Goal: Task Accomplishment & Management: Manage account settings

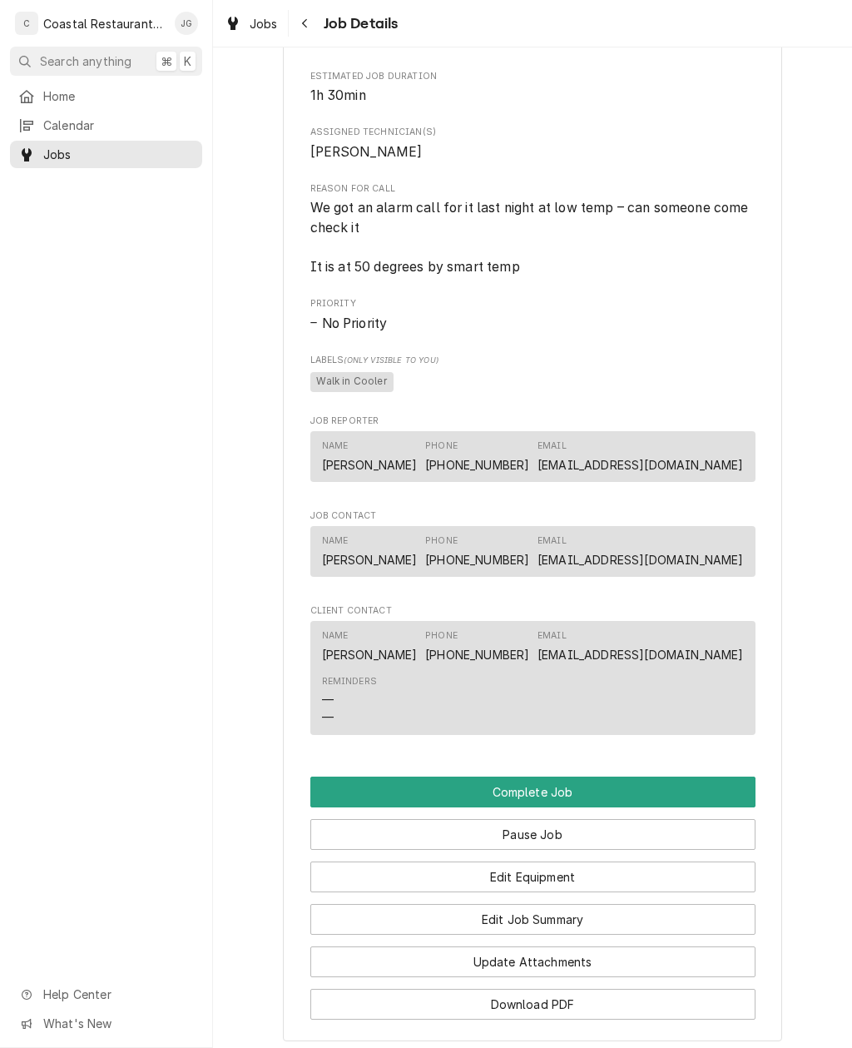
scroll to position [884, 0]
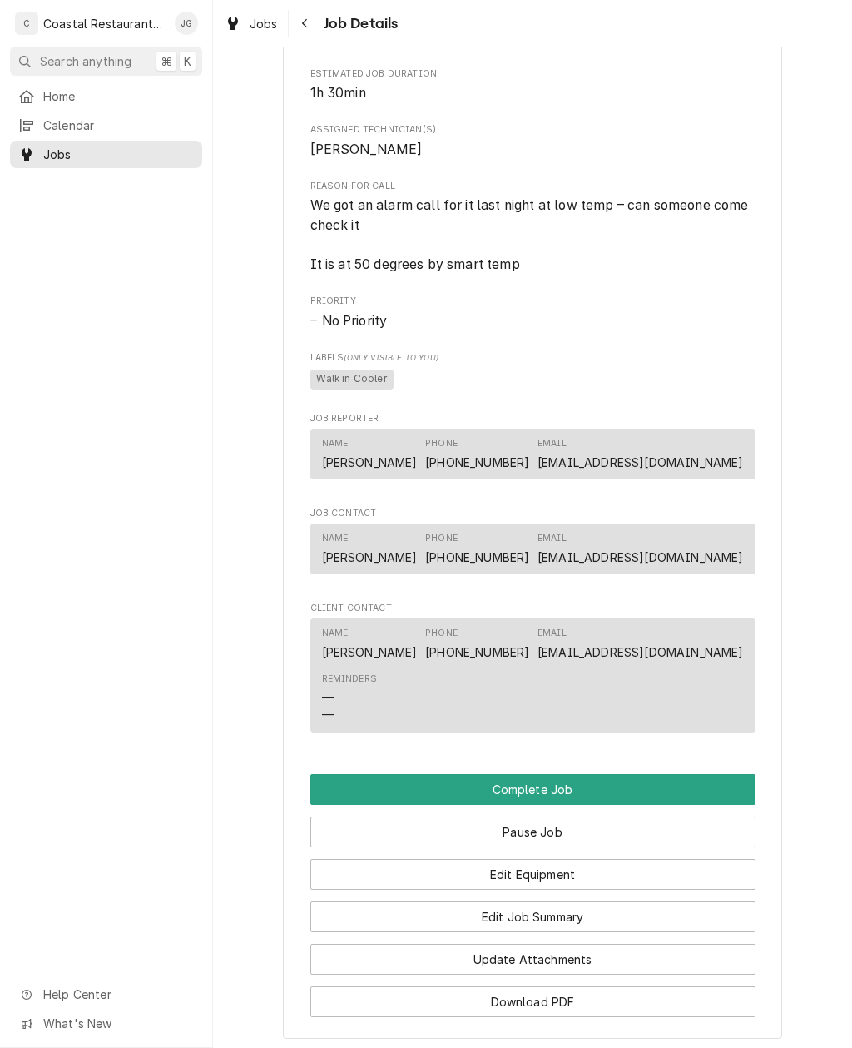
click at [592, 917] on button "Edit Job Summary" at bounding box center [532, 917] width 445 height 31
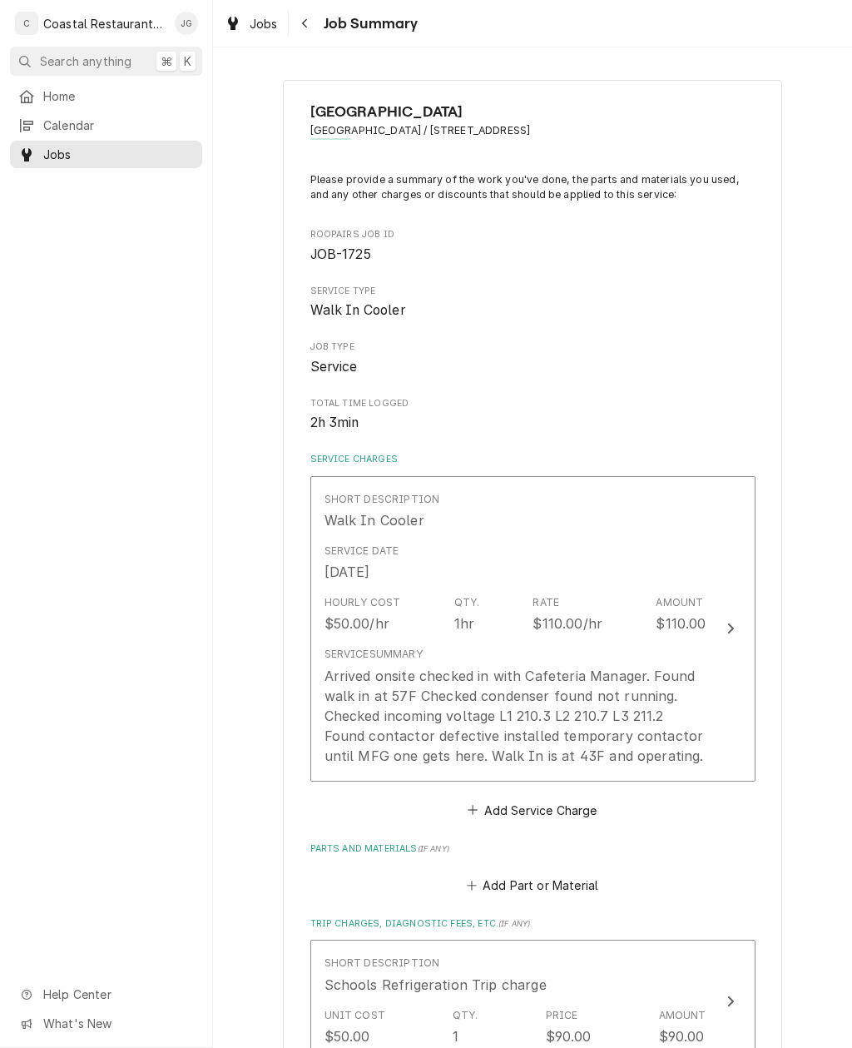
click at [685, 743] on div "Arrived onsite checked in with Cafeteria Manager. Found walk in at 57F Checked …" at bounding box center [516, 716] width 382 height 100
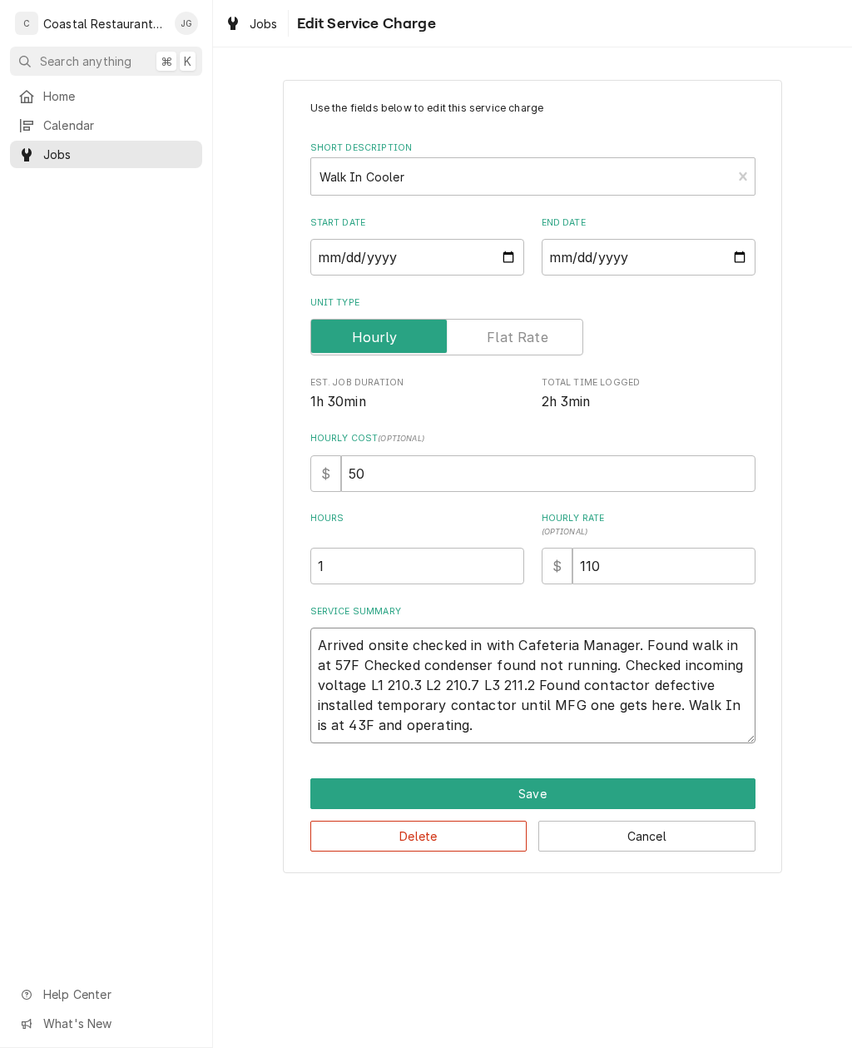
click at [519, 728] on textarea "Arrived onsite checked in with Cafeteria Manager. Found walk in at 57F Checked …" at bounding box center [532, 686] width 445 height 116
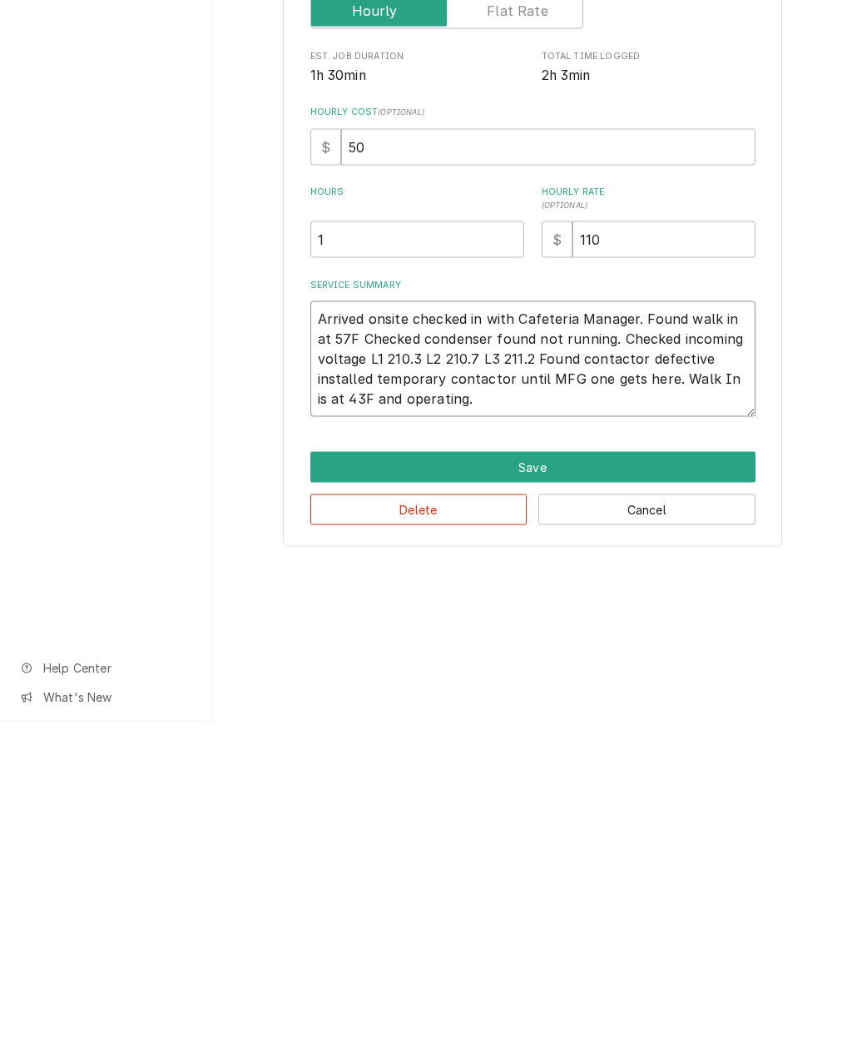
type textarea "x"
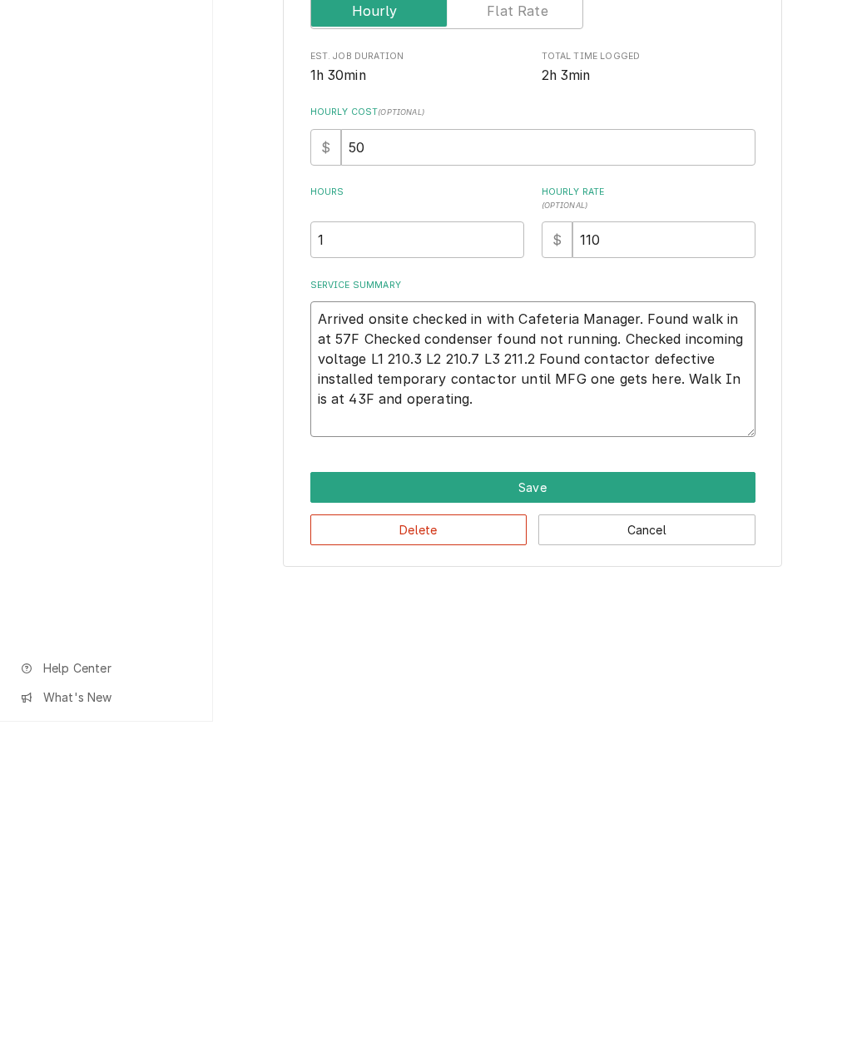
type textarea "Arrived onsite checked in with Cafeteria Manager. Found walk in at 57F Checked …"
type textarea "x"
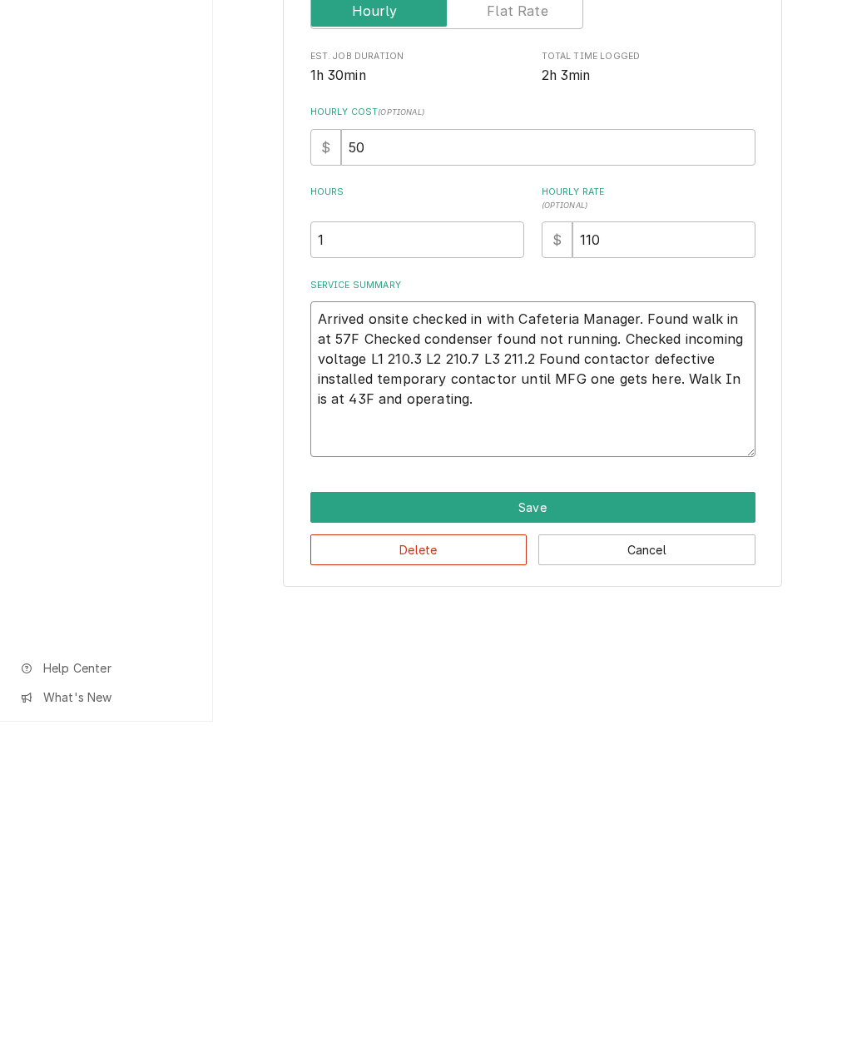
type textarea "Arrived onsite checked in with Cafeteria Manager. Found walk in at 57F Checked …"
type textarea "x"
type textarea "Arrived onsite checked in with Cafeteria Manager. Found walk in at 57F Checked …"
type textarea "x"
type textarea "Arrived onsite checked in with Cafeteria Manager. Found walk in at 57F Checked …"
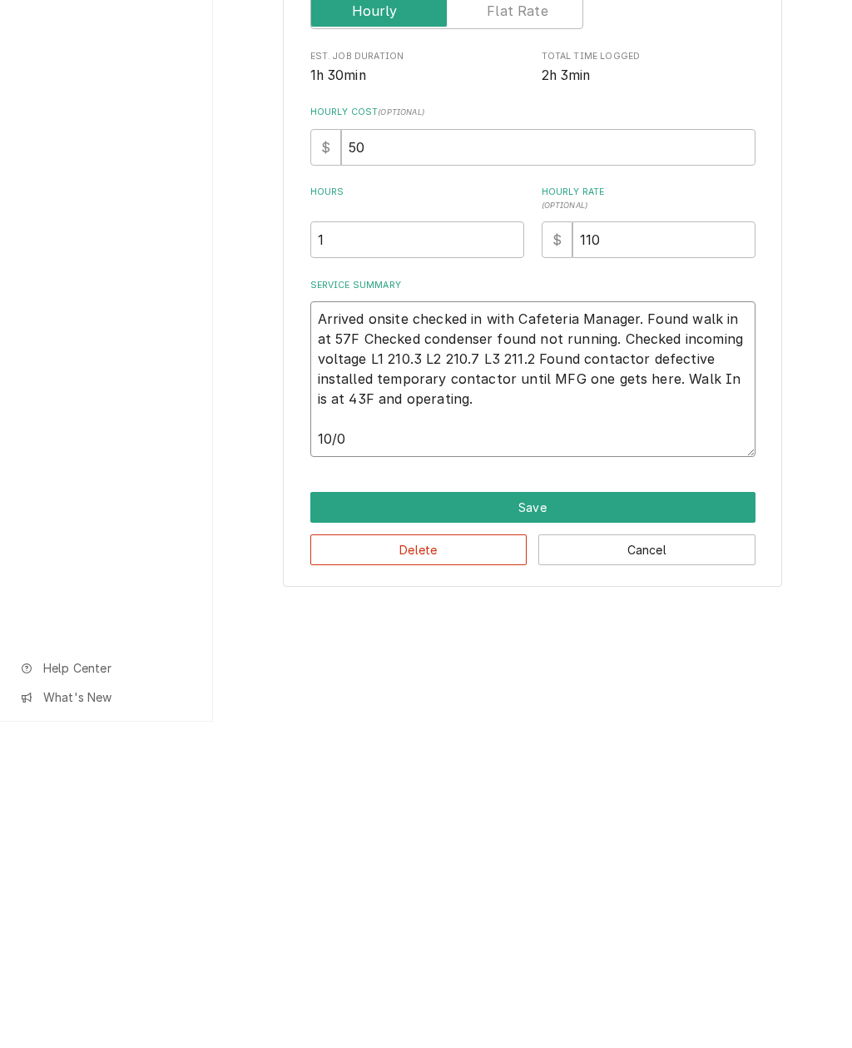
type textarea "x"
type textarea "Arrived onsite checked in with Cafeteria Manager. Found walk in at 57F Checked …"
type textarea "x"
type textarea "Arrived onsite checked in with Cafeteria Manager. Found walk in at 57F Checked …"
type textarea "x"
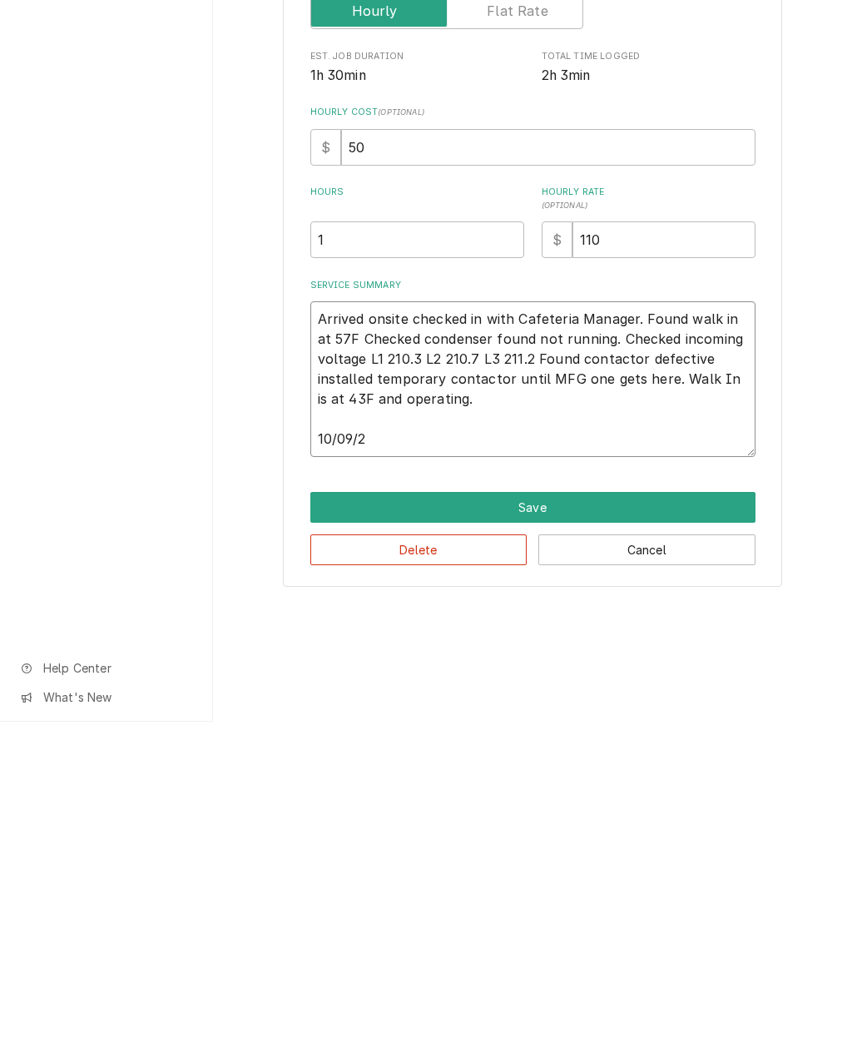
type textarea "Arrived onsite checked in with Cafeteria Manager. Found walk in at 57F Checked …"
type textarea "x"
type textarea "Arrived onsite checked in with Cafeteria Manager. Found walk in at 57F Checked …"
type textarea "x"
type textarea "Arrived onsite checked in with Cafeteria Manager. Found walk in at 57F Checked …"
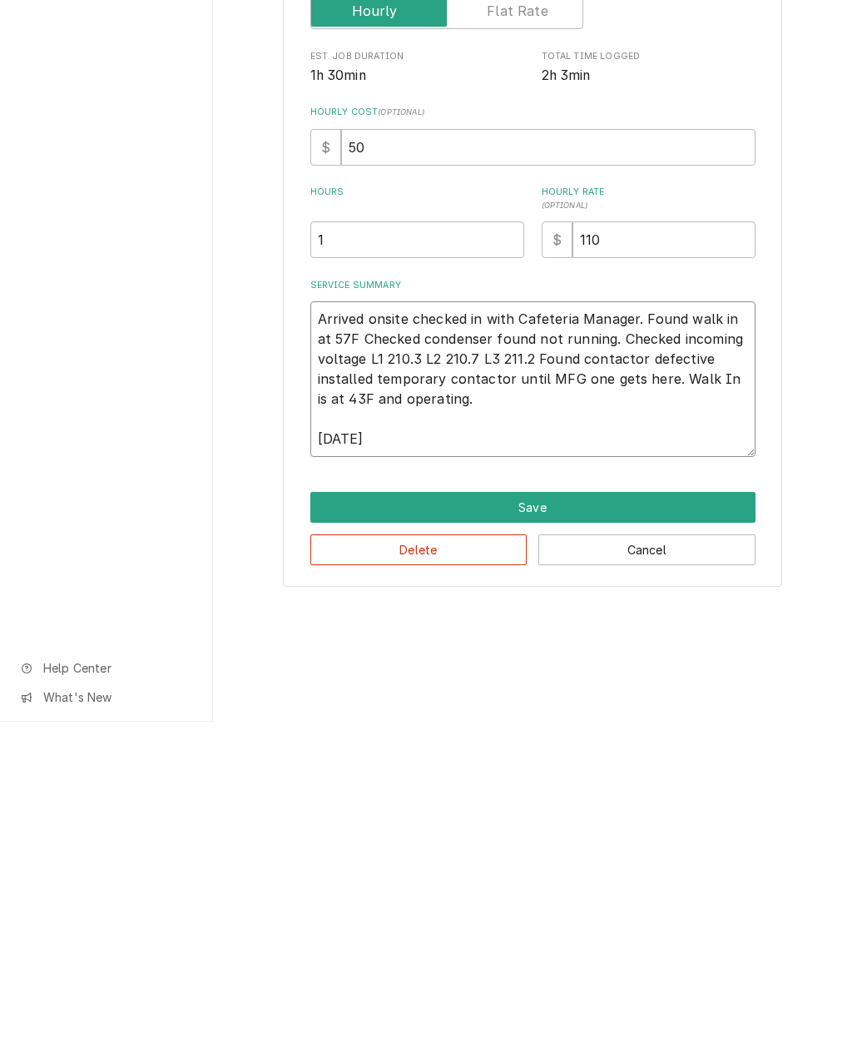
type textarea "x"
type textarea "Arrived onsite checked in with Cafeteria Manager. Found walk in at 57F Checked …"
type textarea "x"
type textarea "Arrived onsite checked in with Cafeteria Manager. Found walk in at 57F Checked …"
type textarea "x"
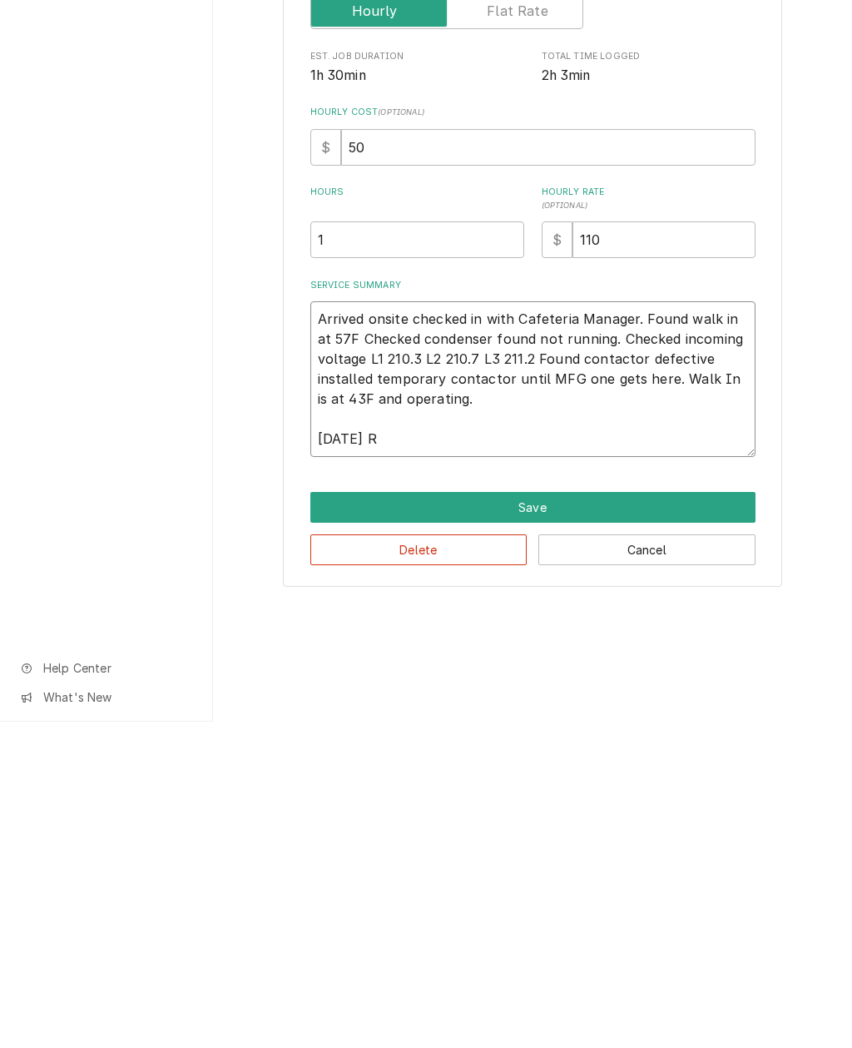
type textarea "Arrived onsite checked in with Cafeteria Manager. Found walk in at 57F Checked …"
type textarea "x"
type textarea "Arrived onsite checked in with Cafeteria Manager. Found walk in at 57F Checked …"
type textarea "x"
type textarea "Arrived onsite checked in with Cafeteria Manager. Found walk in at 57F Checked …"
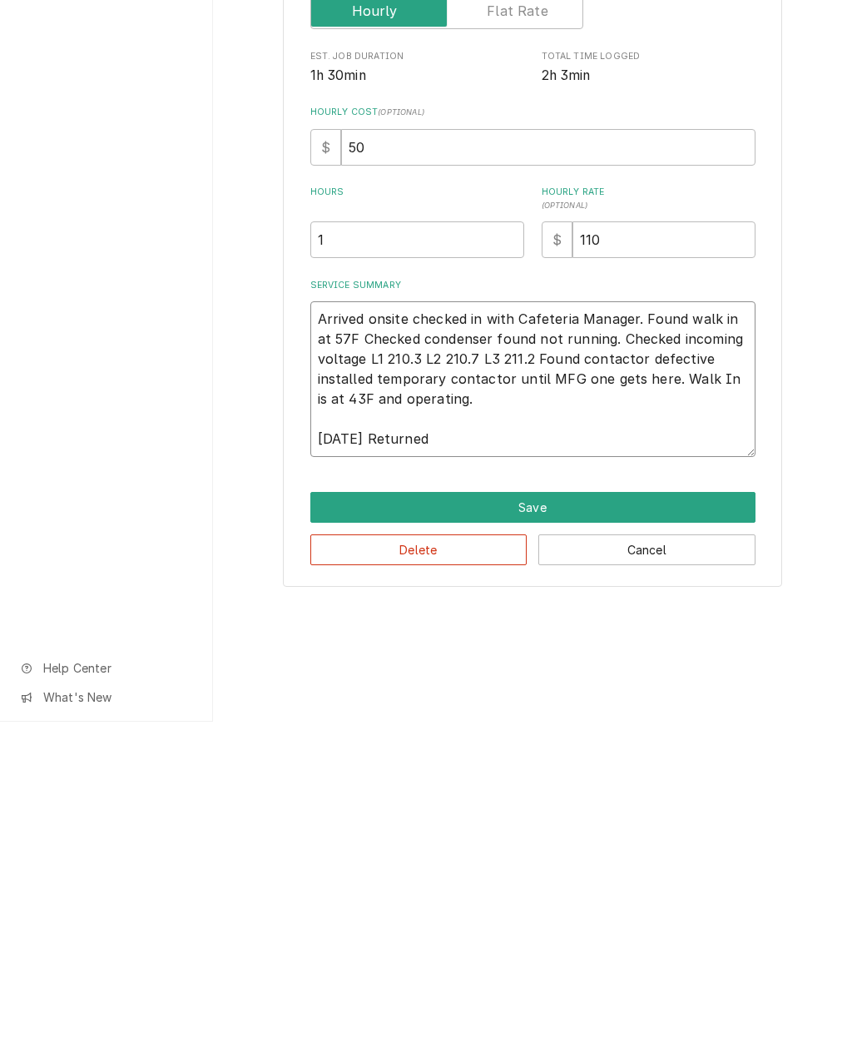
type textarea "x"
type textarea "Arrived onsite checked in with Cafeteria Manager. Found walk in at 57F Checked …"
type textarea "x"
type textarea "Arrived onsite checked in with Cafeteria Manager. Found walk in at 57F Checked …"
type textarea "x"
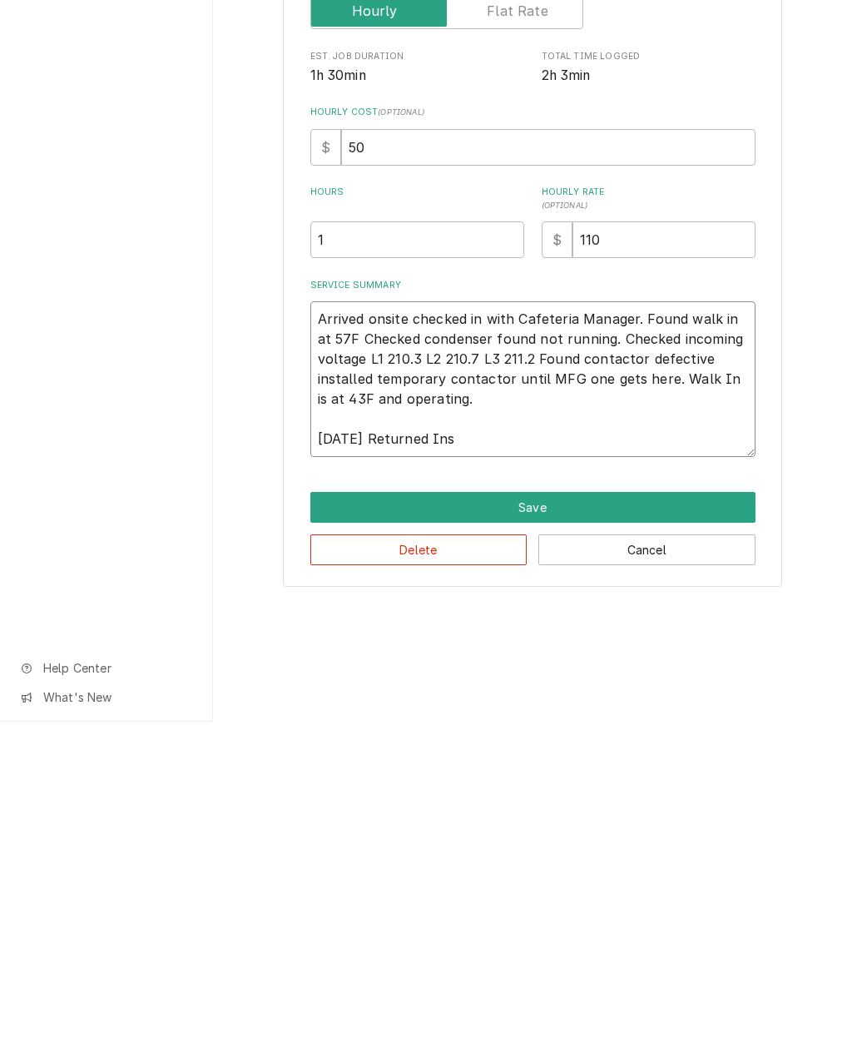
type textarea "Arrived onsite checked in with Cafeteria Manager. Found walk in at 57F Checked …"
type textarea "x"
type textarea "Arrived onsite checked in with Cafeteria Manager. Found walk in at 57F Checked …"
type textarea "x"
type textarea "Arrived onsite checked in with Cafeteria Manager. Found walk in at 57F Checked …"
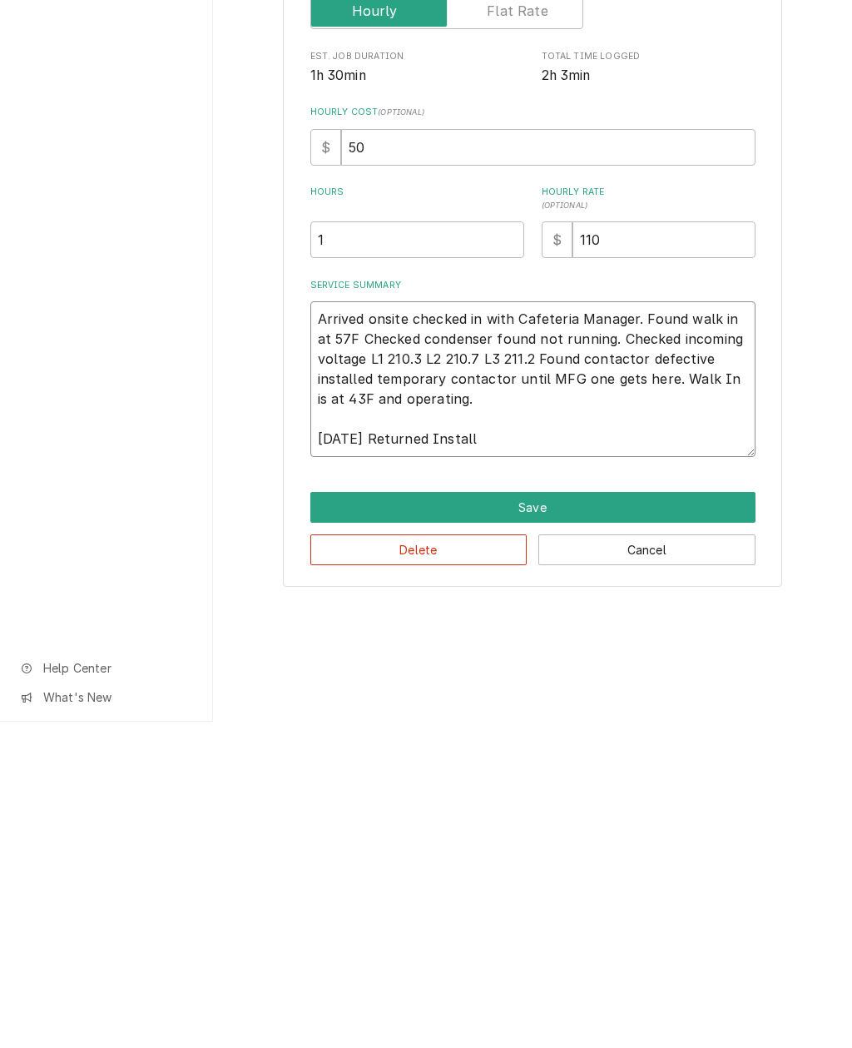
type textarea "x"
type textarea "Arrived onsite checked in with Cafeteria Manager. Found walk in at 57F Checked …"
type textarea "x"
type textarea "Arrived onsite checked in with Cafeteria Manager. Found walk in at 57F Checked …"
type textarea "x"
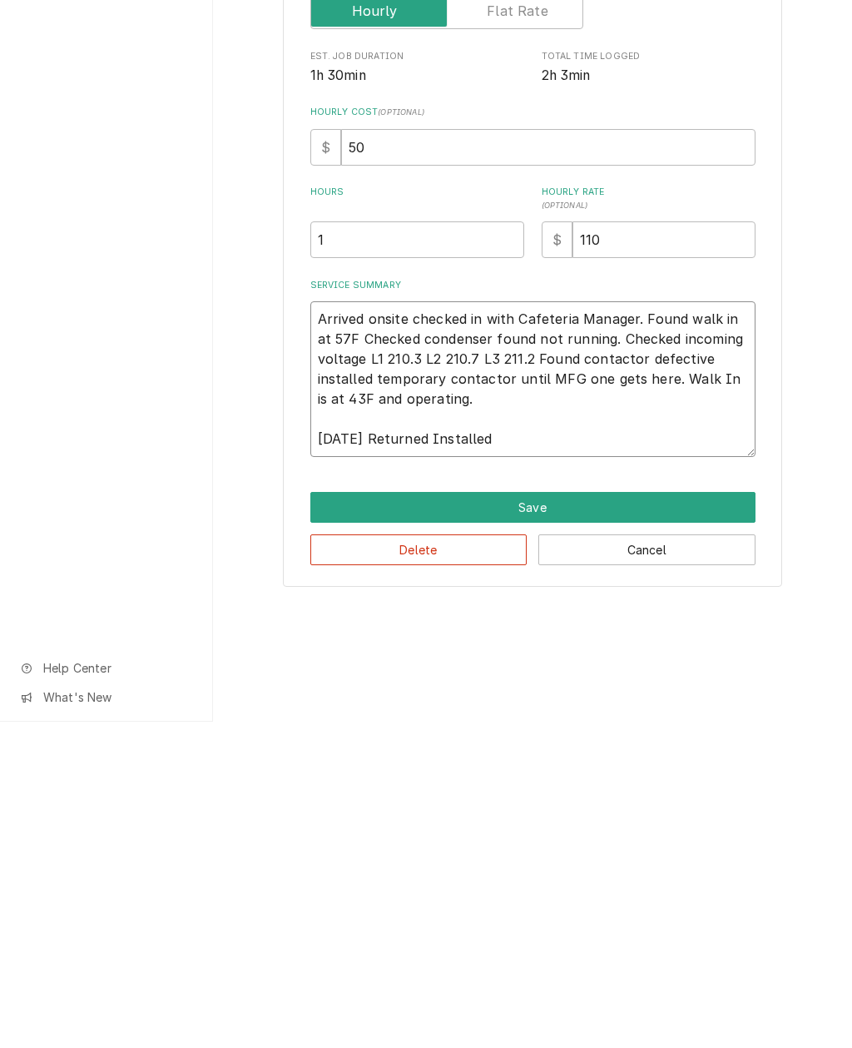
type textarea "Arrived onsite checked in with Cafeteria Manager. Found walk in at 57F Checked …"
type textarea "x"
type textarea "Arrived onsite checked in with Cafeteria Manager. Found walk in at 57F Checked …"
type textarea "x"
type textarea "Arrived onsite checked in with Cafeteria Manager. Found walk in at 57F Checked …"
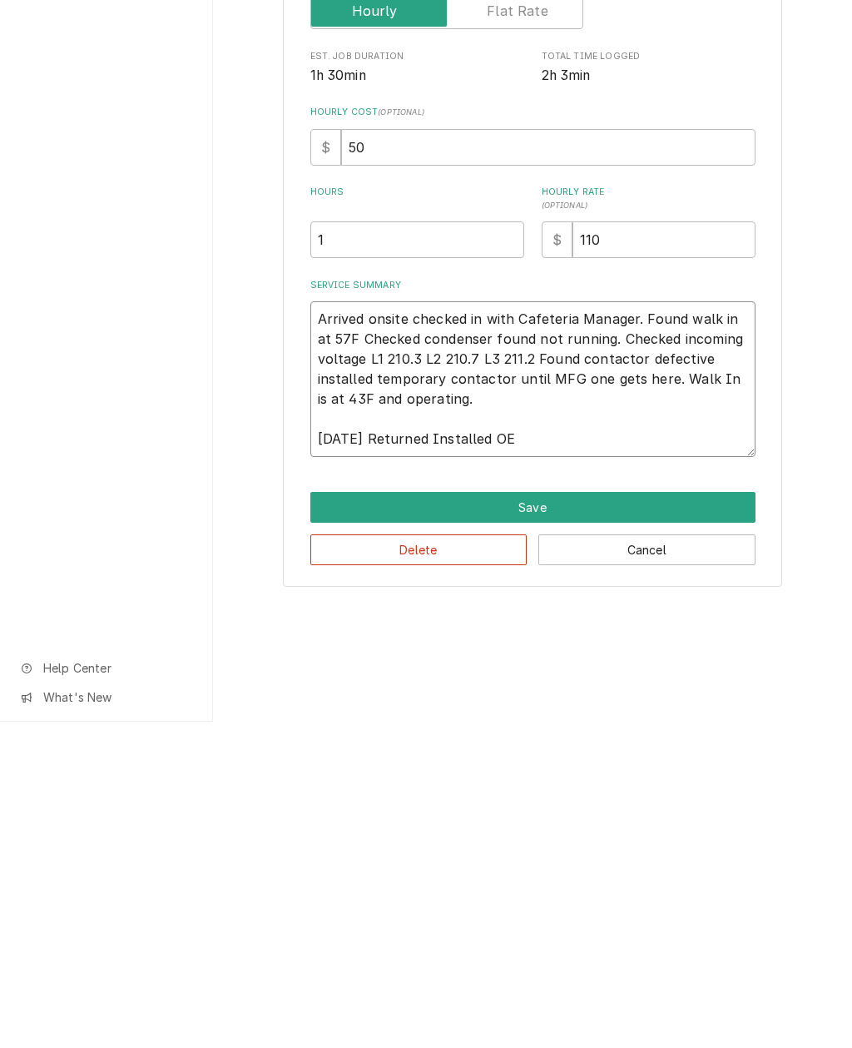
type textarea "x"
type textarea "Arrived onsite checked in with Cafeteria Manager. Found walk in at 57F Checked …"
type textarea "x"
type textarea "Arrived onsite checked in with Cafeteria Manager. Found walk in at 57F Checked …"
type textarea "x"
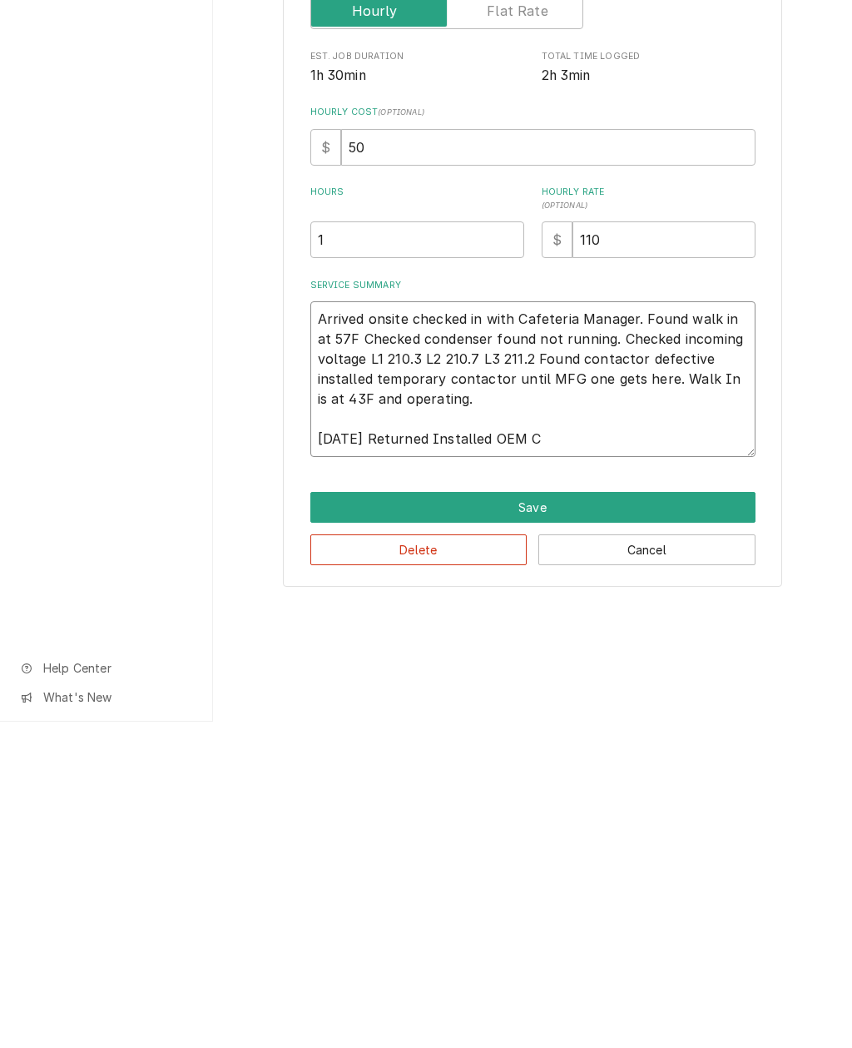
type textarea "Arrived onsite checked in with Cafeteria Manager. Found walk in at 57F Checked …"
type textarea "x"
type textarea "Arrived onsite checked in with Cafeteria Manager. Found walk in at 57F Checked …"
type textarea "x"
type textarea "Arrived onsite checked in with Cafeteria Manager. Found walk in at 57F Checked …"
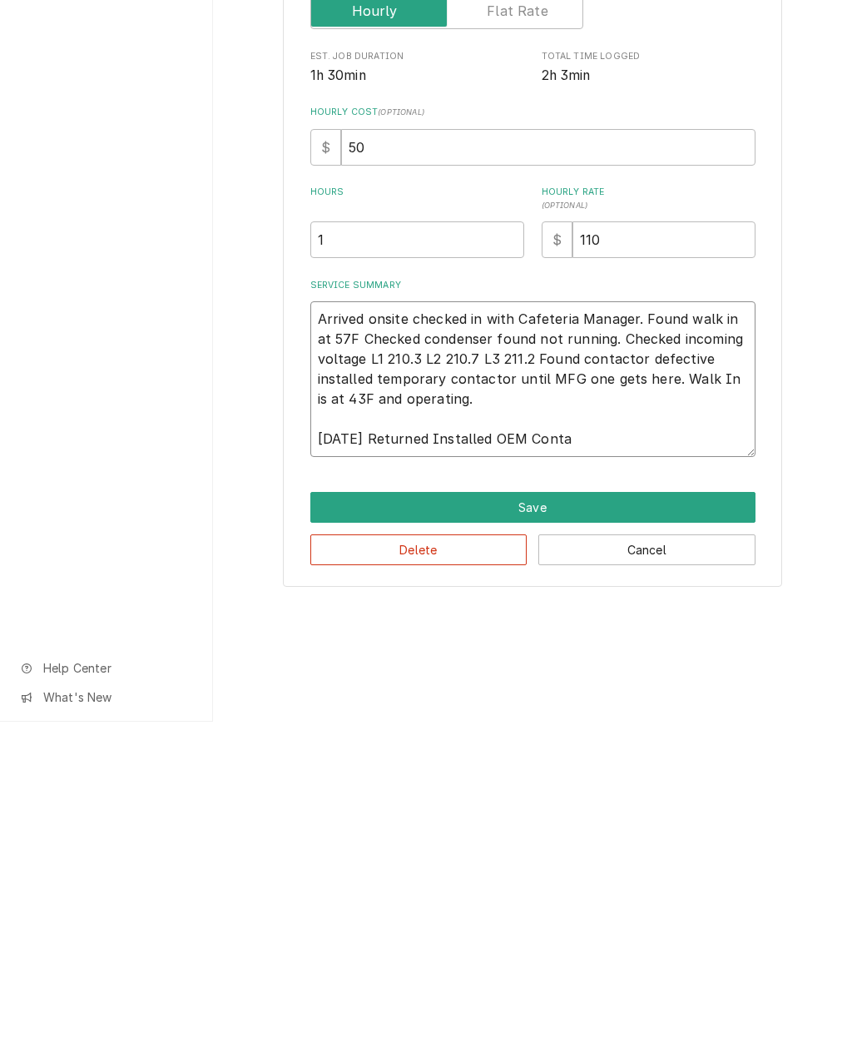
type textarea "x"
type textarea "Arrived onsite checked in with Cafeteria Manager. Found walk in at 57F Checked …"
type textarea "x"
type textarea "Arrived onsite checked in with Cafeteria Manager. Found walk in at 57F Checked …"
type textarea "x"
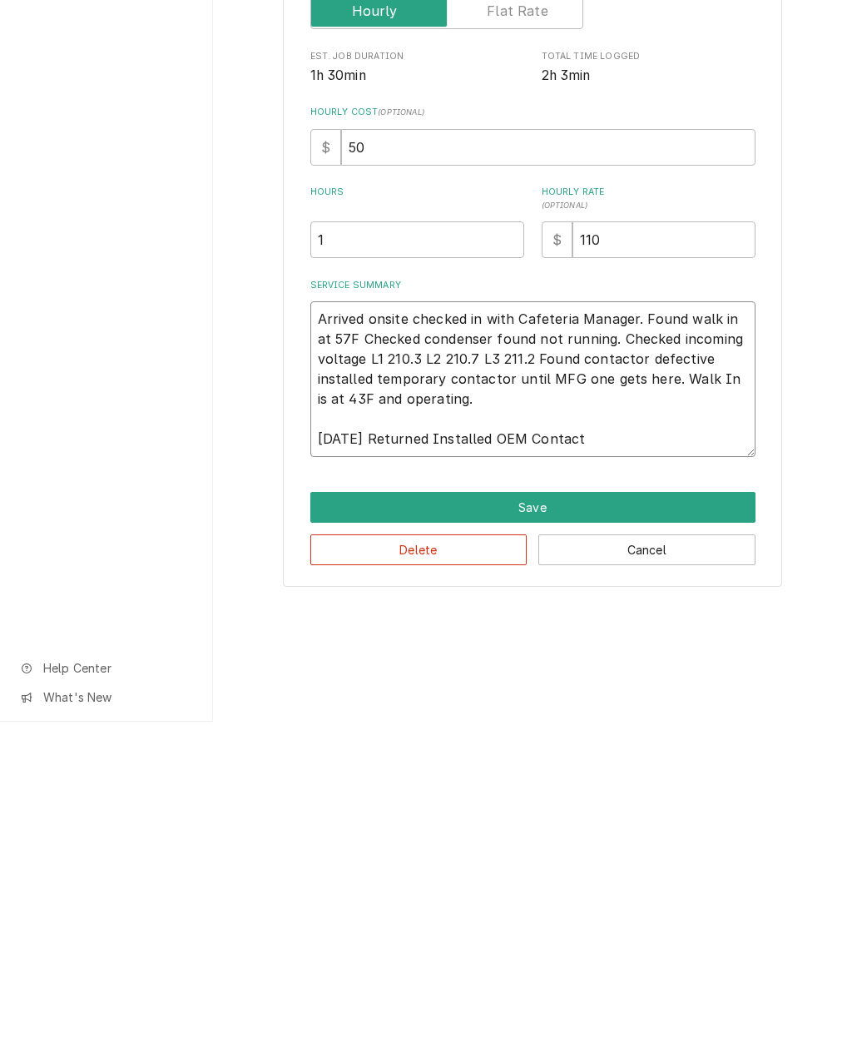
type textarea "Arrived onsite checked in with Cafeteria Manager. Found walk in at 57F Checked …"
type textarea "x"
type textarea "Arrived onsite checked in with Cafeteria Manager. Found walk in at 57F Checked …"
type textarea "x"
type textarea "Arrived onsite checked in with Cafeteria Manager. Found walk in at 57F Checked …"
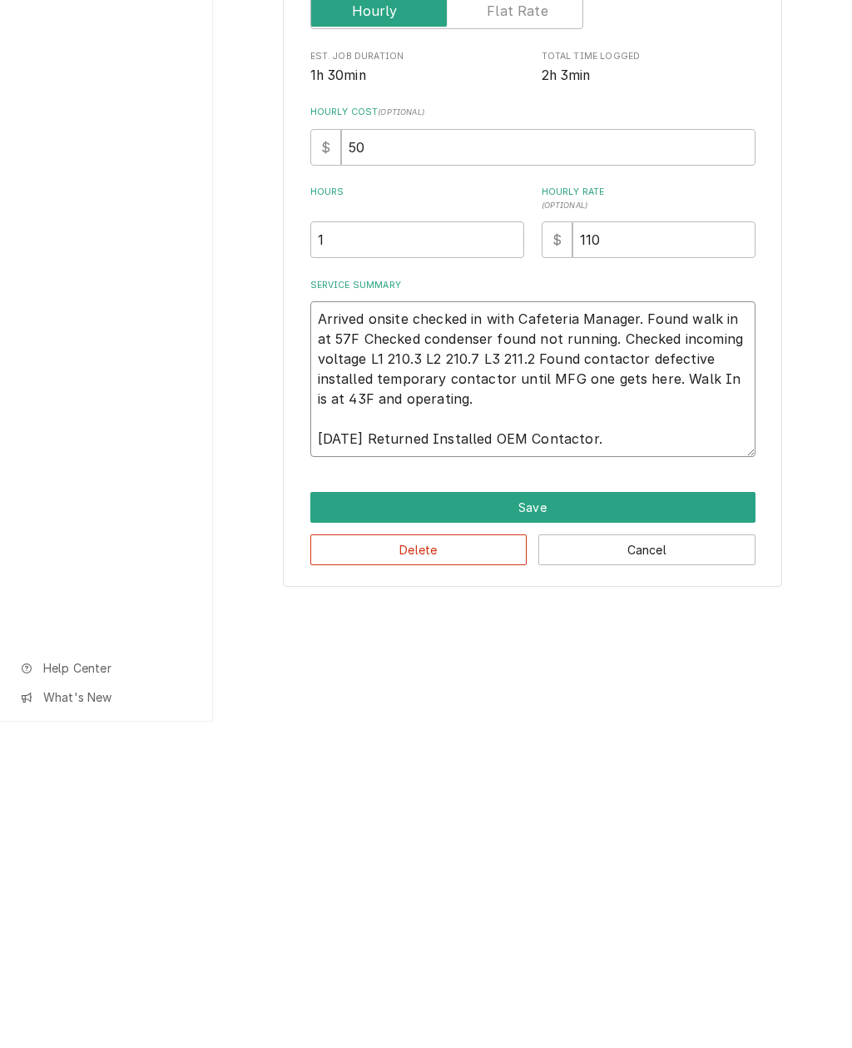
type textarea "x"
type textarea "Arrived onsite checked in with Cafeteria Manager. Found walk in at 57F Checked …"
type textarea "x"
type textarea "Arrived onsite checked in with Cafeteria Manager. Found walk in at 57F Checked …"
type textarea "x"
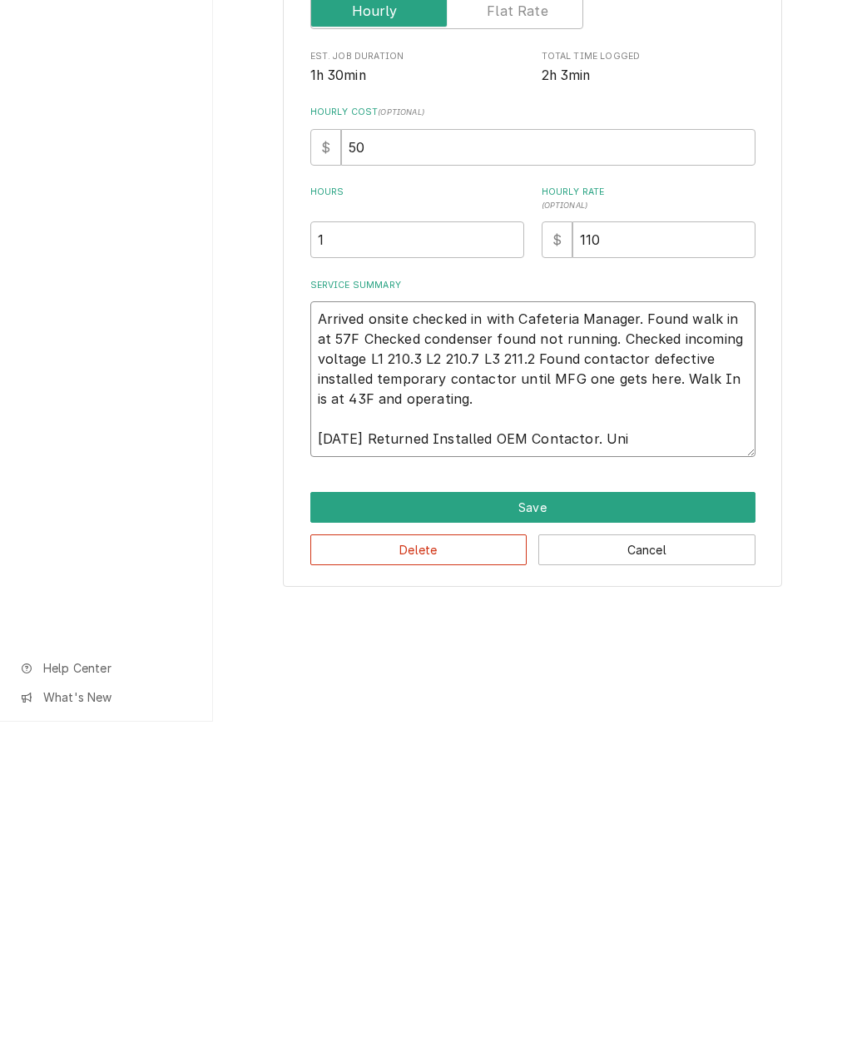
type textarea "Arrived onsite checked in with Cafeteria Manager. Found walk in at 57F Checked …"
type textarea "x"
type textarea "Arrived onsite checked in with Cafeteria Manager. Found walk in at 57F Checked …"
type textarea "x"
type textarea "Arrived onsite checked in with Cafeteria Manager. Found walk in at 57F Checked …"
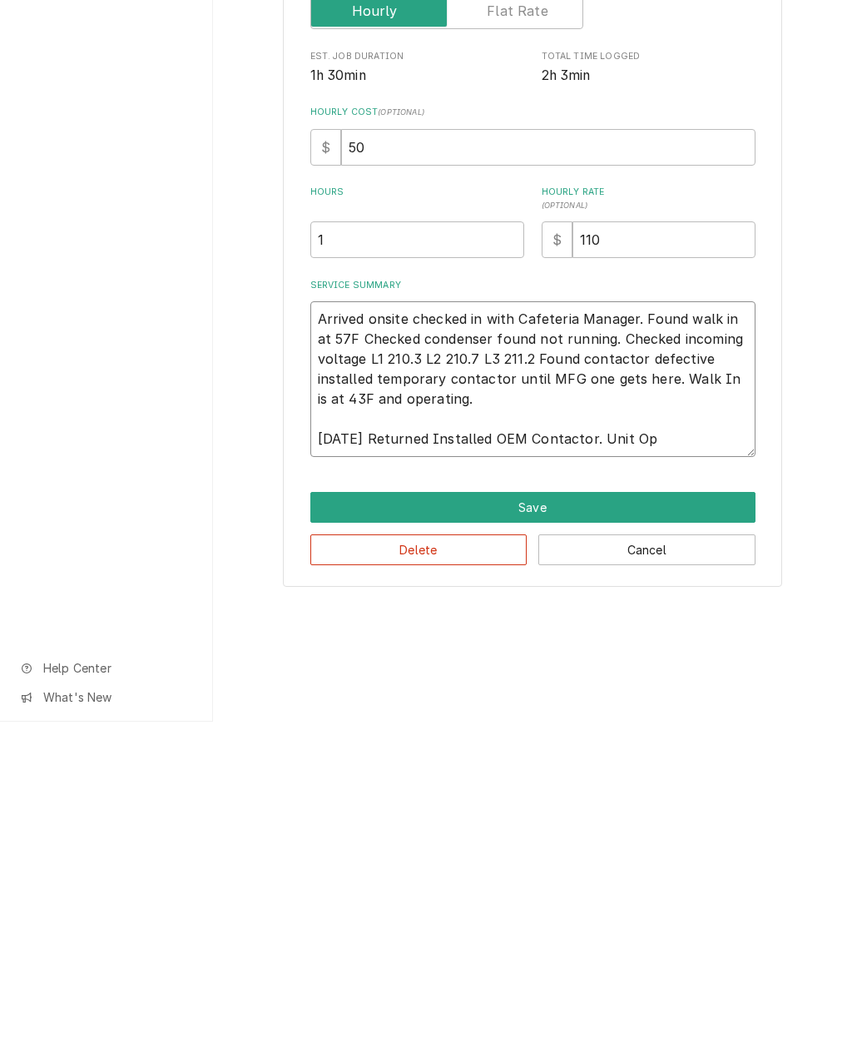
type textarea "x"
type textarea "Arrived onsite checked in with Cafeteria Manager. Found walk in at 57F Checked …"
type textarea "x"
type textarea "Arrived onsite checked in with Cafeteria Manager. Found walk in at 57F Checked …"
type textarea "x"
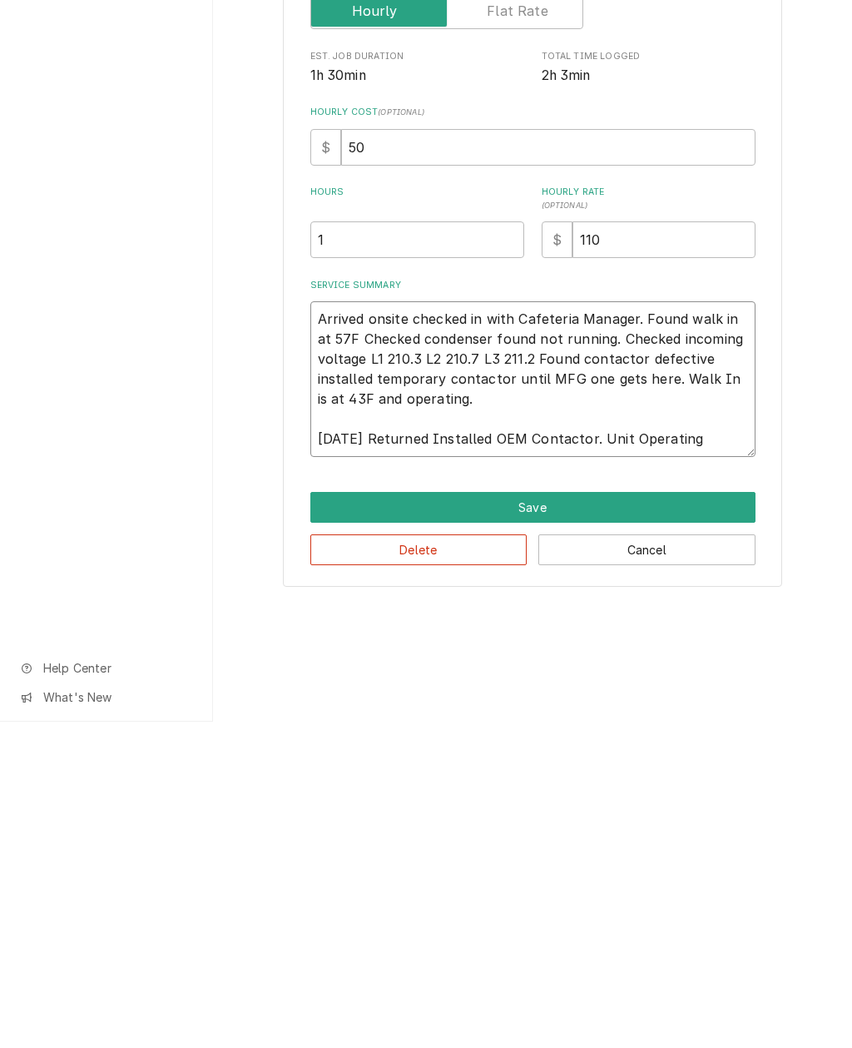
type textarea "Arrived onsite checked in with Cafeteria Manager. Found walk in at 57F Checked …"
type textarea "x"
type textarea "Arrived onsite checked in with Cafeteria Manager. Found walk in at 57F Checked …"
type textarea "x"
type textarea "Arrived onsite checked in with Cafeteria Manager. Found walk in at 57F Checked …"
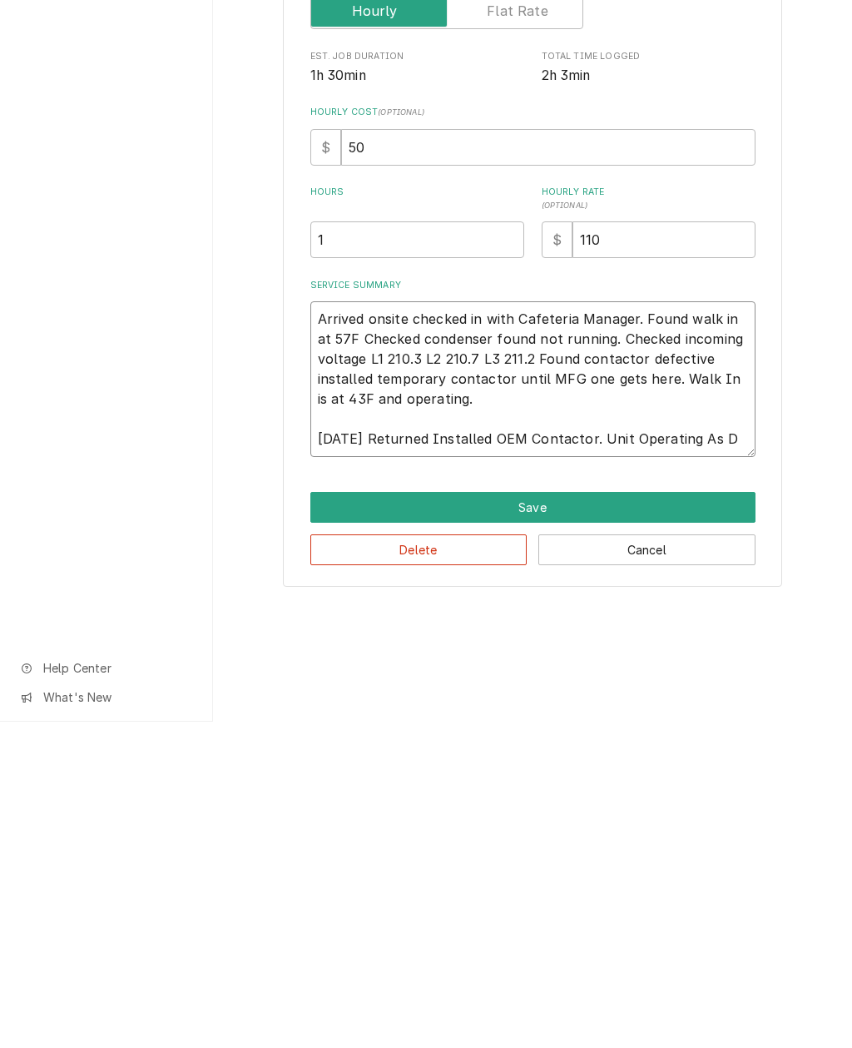
type textarea "x"
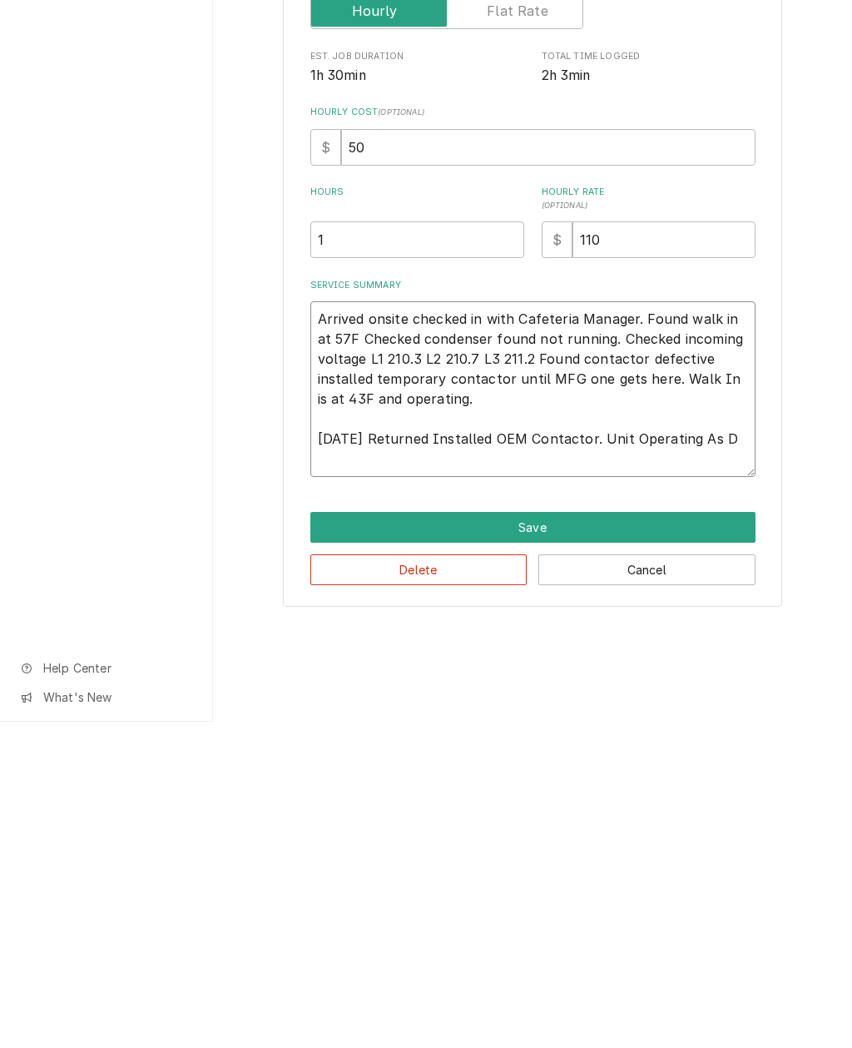
type textarea "Arrived onsite checked in with Cafeteria Manager. Found walk in at 57F Checked …"
type textarea "x"
type textarea "Arrived onsite checked in with Cafeteria Manager. Found walk in at 57F Checked …"
type textarea "x"
type textarea "Arrived onsite checked in with Cafeteria Manager. Found walk in at 57F Checked …"
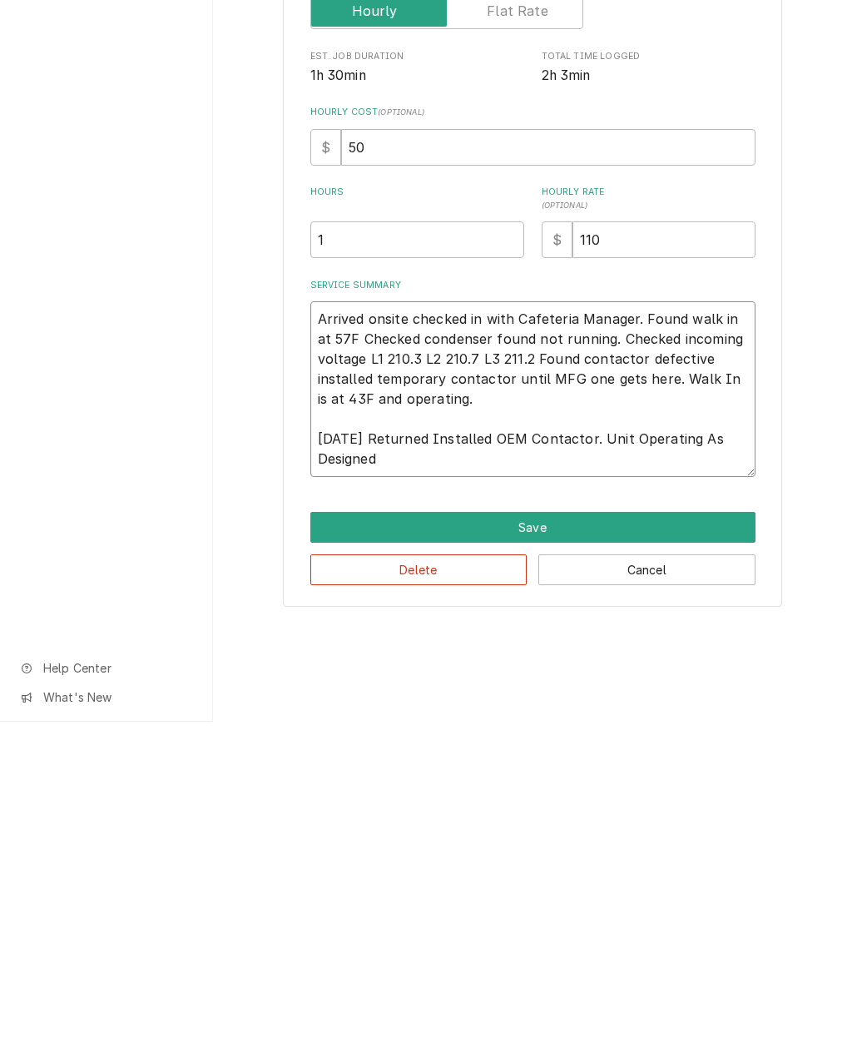
type textarea "x"
type textarea "Arrived onsite checked in with Cafeteria Manager. Found walk in at 57F Checked …"
type textarea "x"
type textarea "Arrived onsite checked in with Cafeteria Manager. Found walk in at 57F Checked …"
type textarea "x"
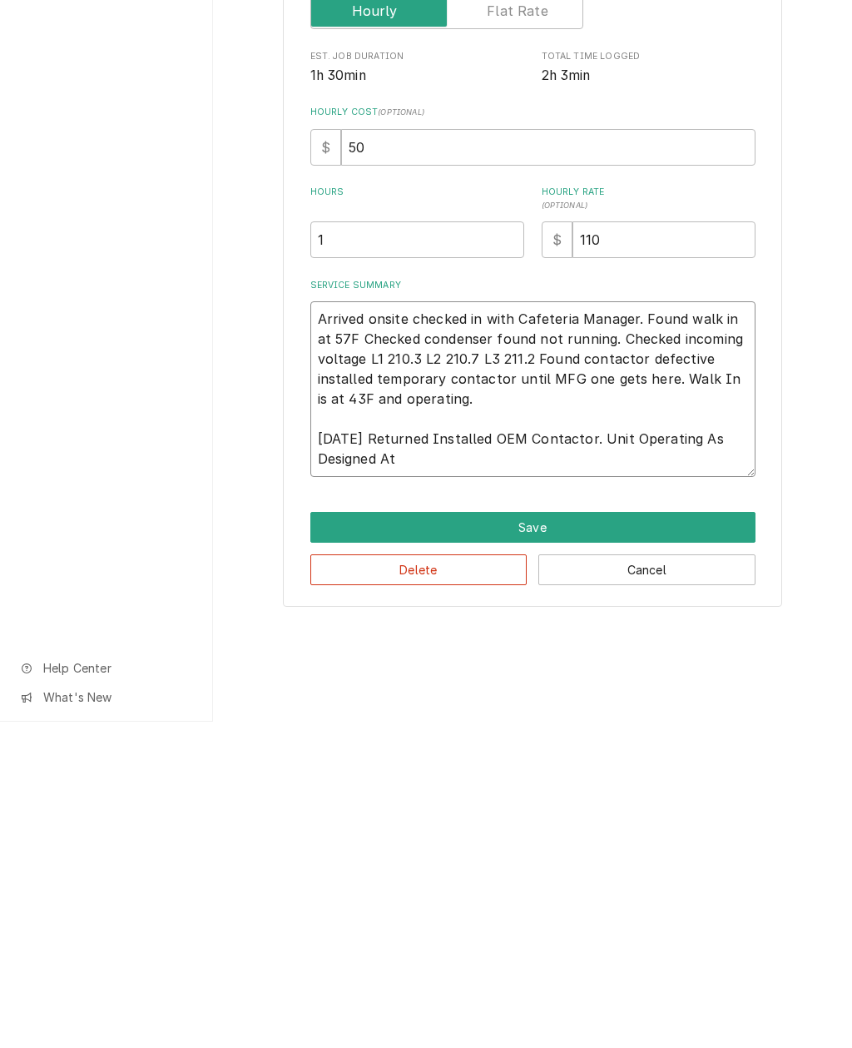
type textarea "Arrived onsite checked in with Cafeteria Manager. Found walk in at 57F Checked …"
type textarea "x"
type textarea "Arrived onsite checked in with Cafeteria Manager. Found walk in at 57F Checked …"
type textarea "x"
type textarea "Arrived onsite checked in with Cafeteria Manager. Found walk in at 57F Checked …"
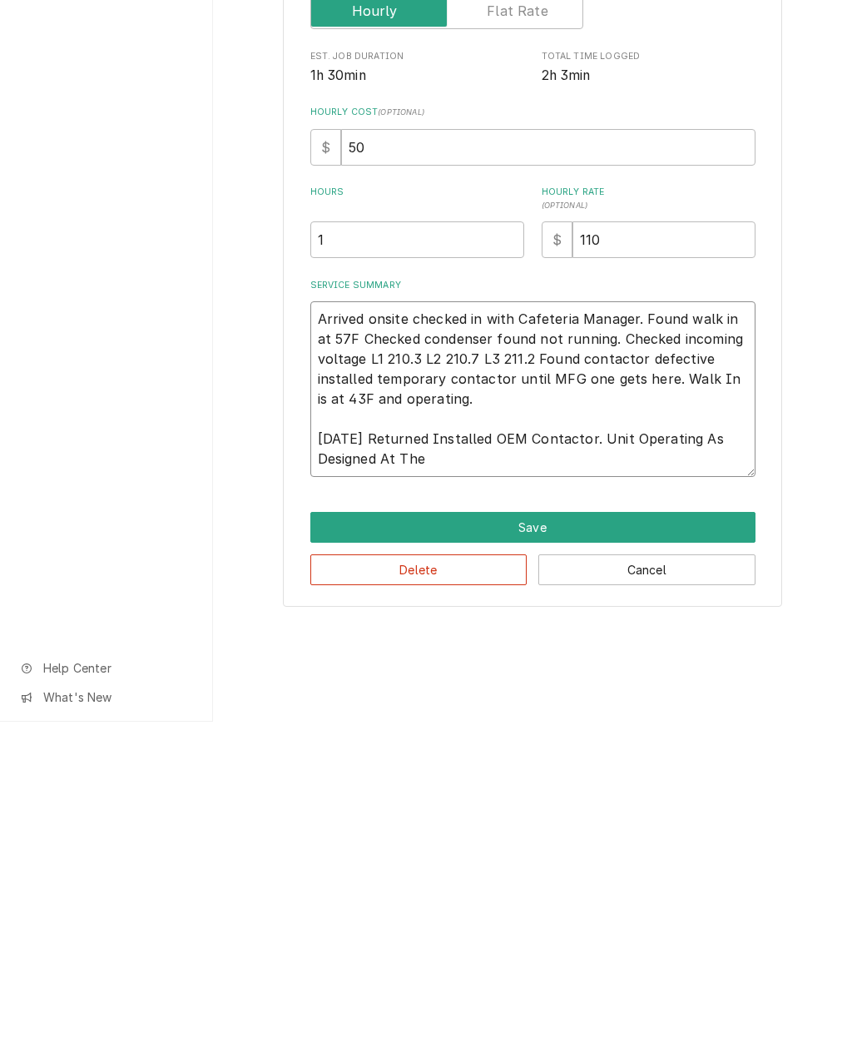
type textarea "x"
type textarea "Arrived onsite checked in with Cafeteria Manager. Found walk in at 57F Checked …"
type textarea "x"
type textarea "Arrived onsite checked in with Cafeteria Manager. Found walk in at 57F Checked …"
type textarea "x"
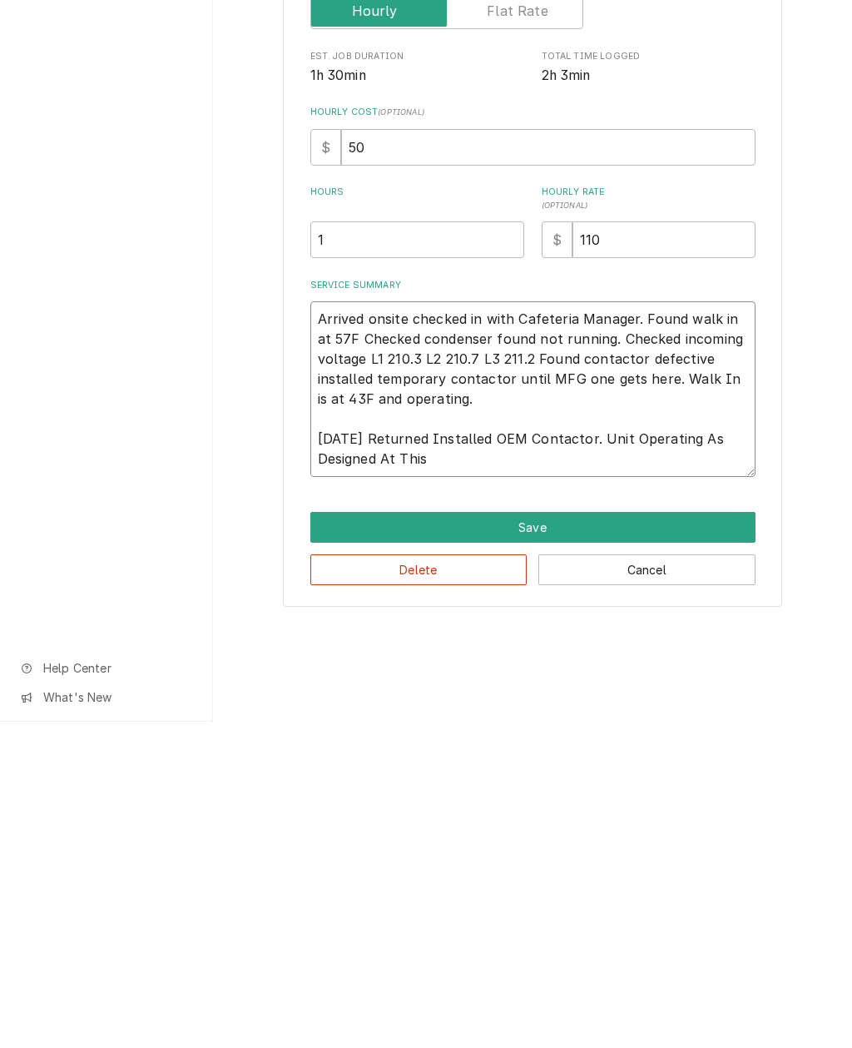
type textarea "Arrived onsite checked in with Cafeteria Manager. Found walk in at 57F Checked …"
type textarea "x"
type textarea "Arrived onsite checked in with Cafeteria Manager. Found walk in at 57F Checked …"
type textarea "x"
type textarea "Arrived onsite checked in with Cafeteria Manager. Found walk in at 57F Checked …"
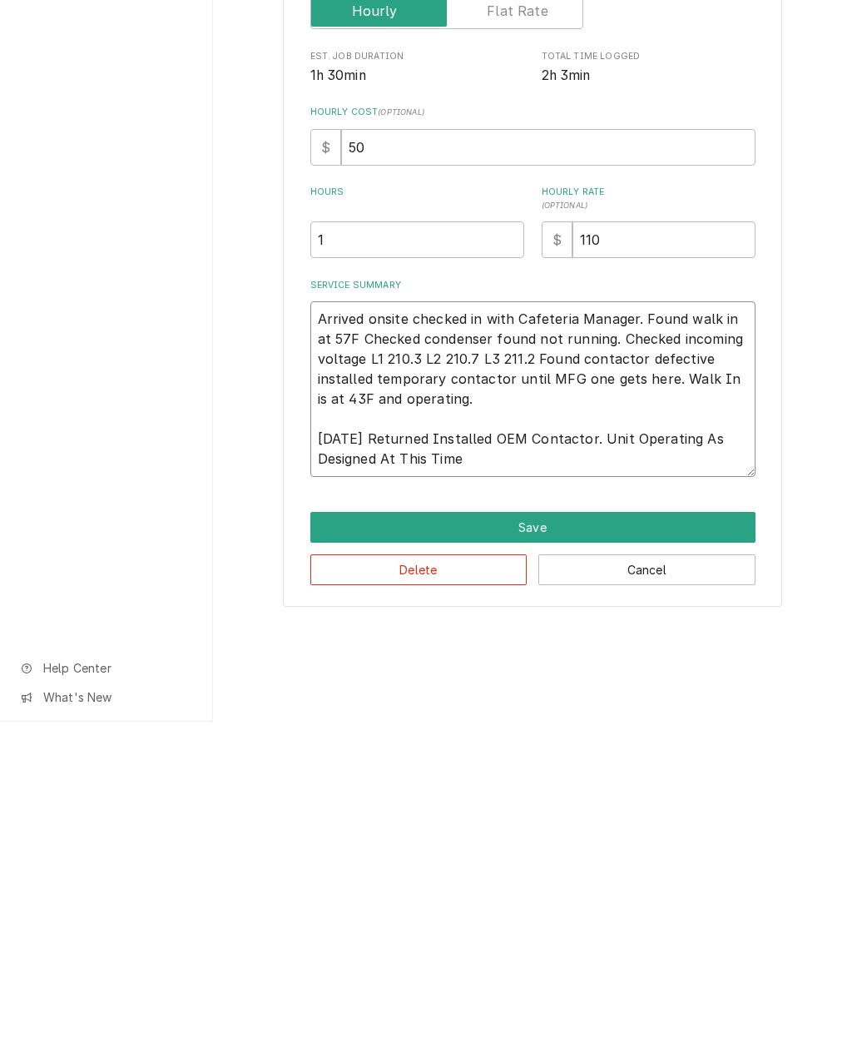
type textarea "x"
type textarea "Arrived onsite checked in with Cafeteria Manager. Found walk in at 57F Checked …"
click at [564, 838] on button "Save" at bounding box center [532, 853] width 445 height 31
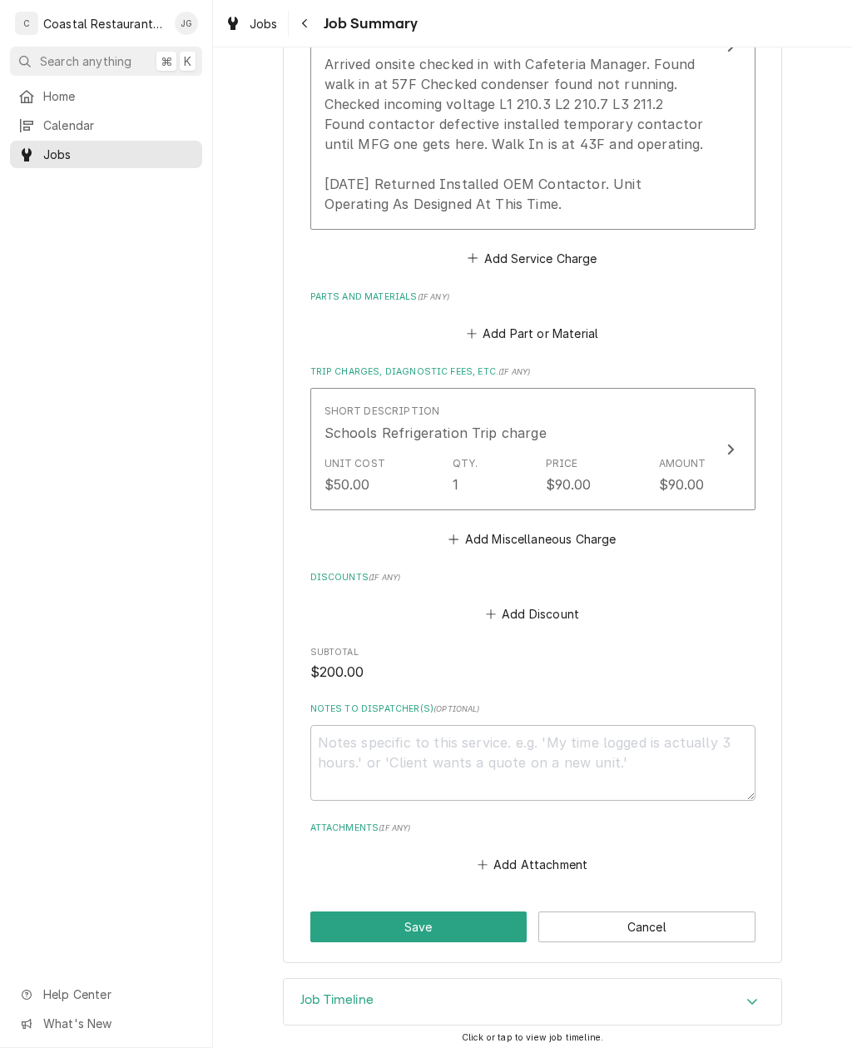
scroll to position [611, 0]
click at [481, 913] on button "Save" at bounding box center [418, 927] width 217 height 31
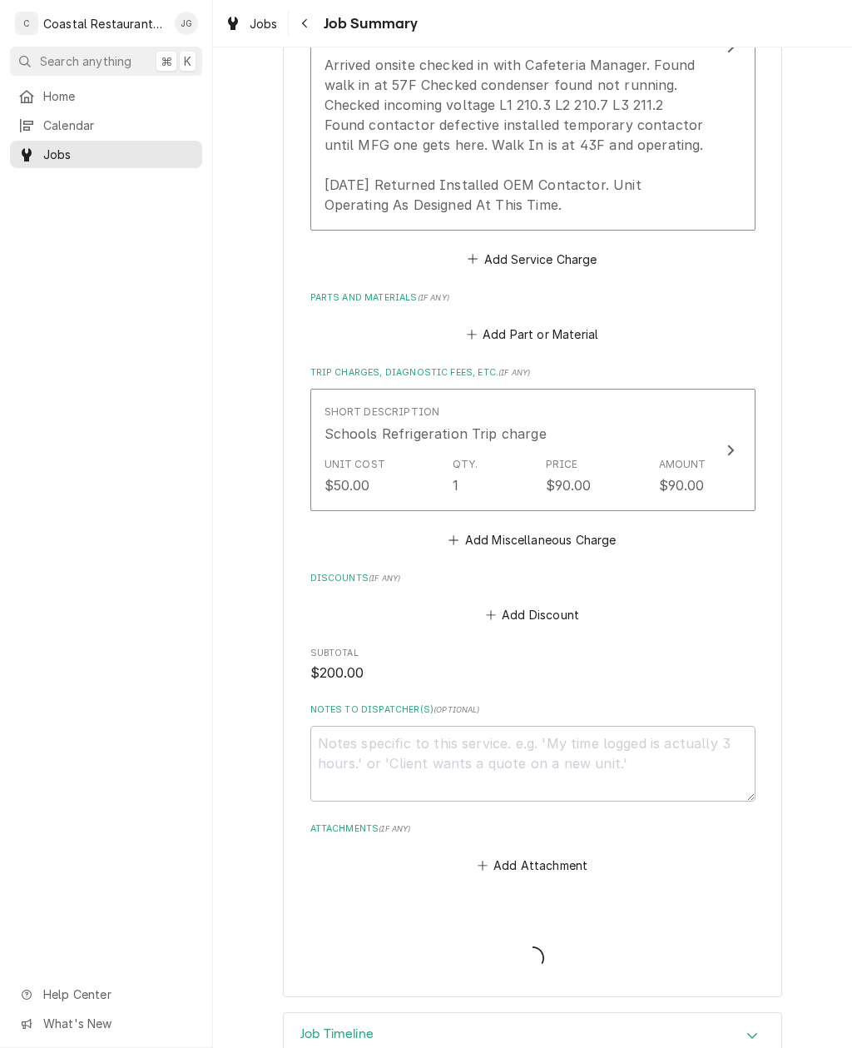
type textarea "x"
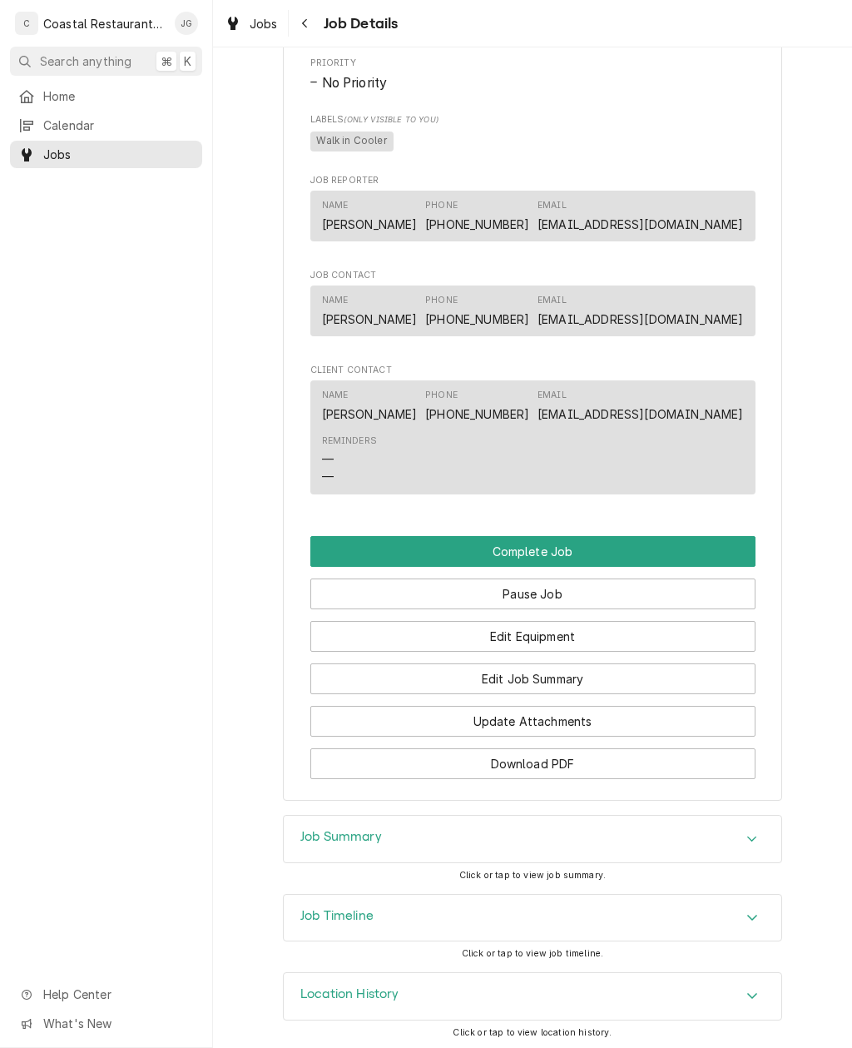
scroll to position [1121, 0]
click at [611, 543] on button "Complete Job" at bounding box center [532, 552] width 445 height 31
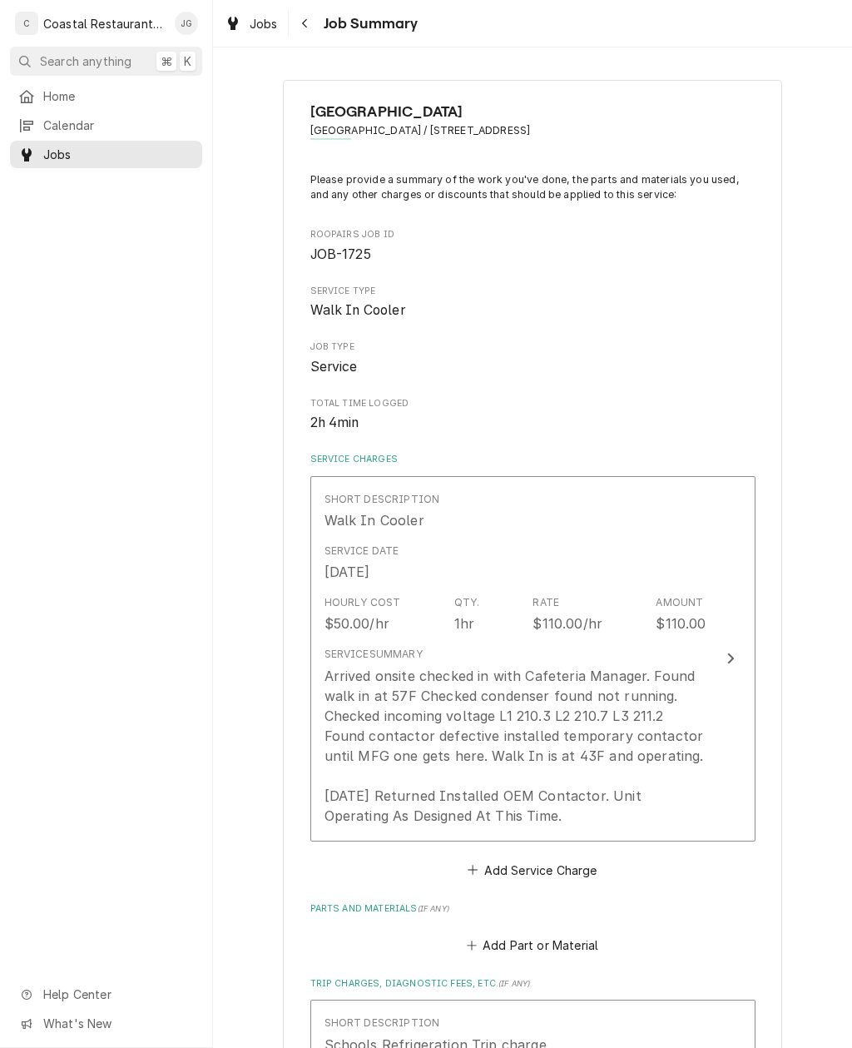
click at [651, 691] on div "Arrived onsite checked in with Cafeteria Manager. Found walk in at 57F Checked …" at bounding box center [516, 746] width 382 height 160
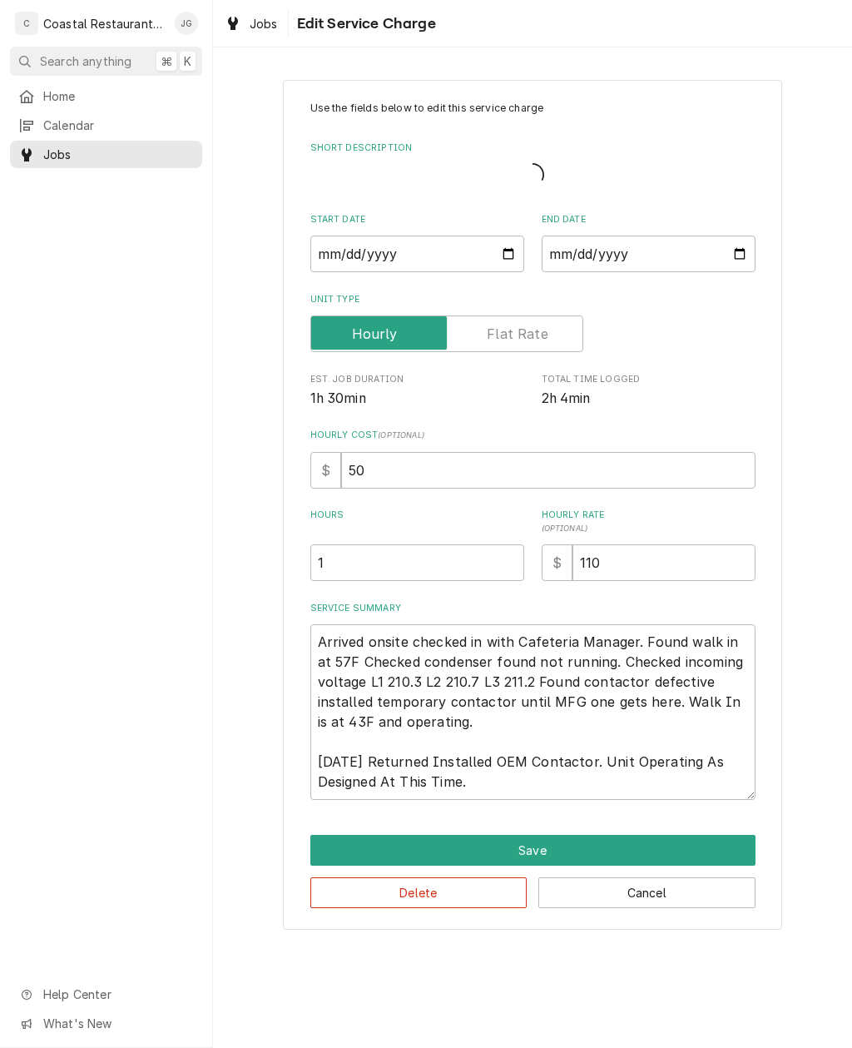
type textarea "x"
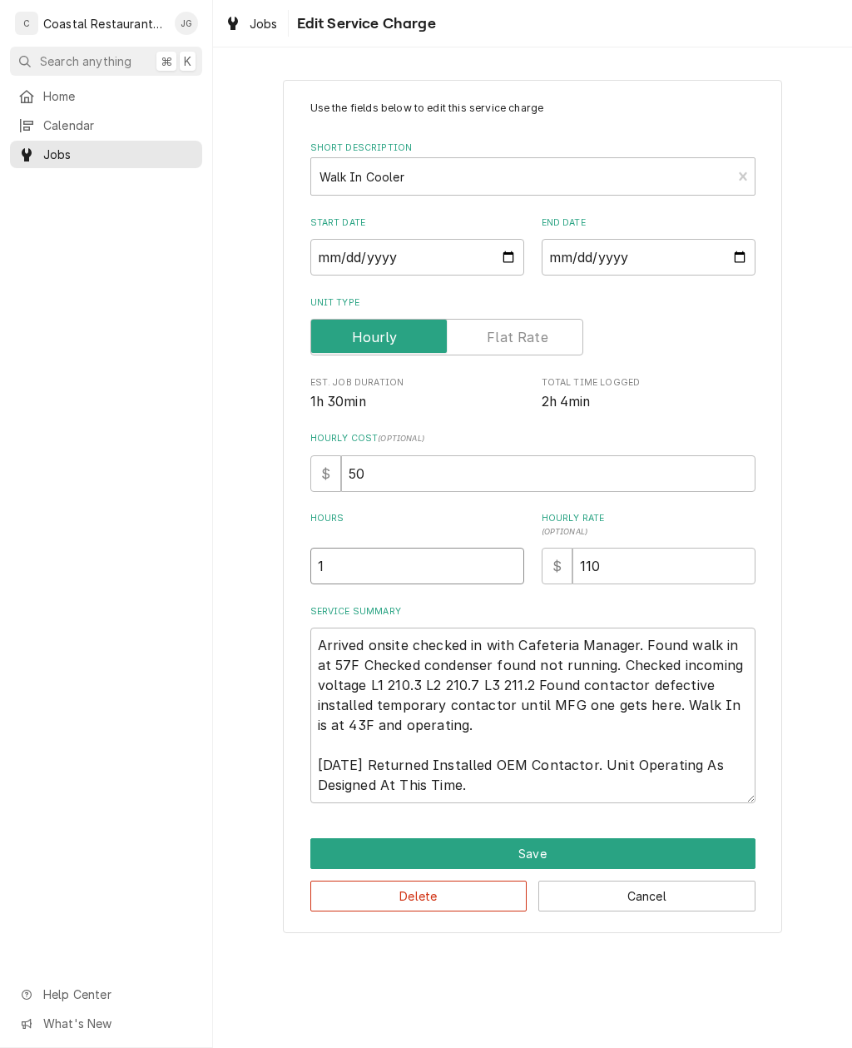
click at [445, 563] on input "1" at bounding box center [417, 566] width 214 height 37
type textarea "x"
type input "2"
type textarea "x"
type input "2"
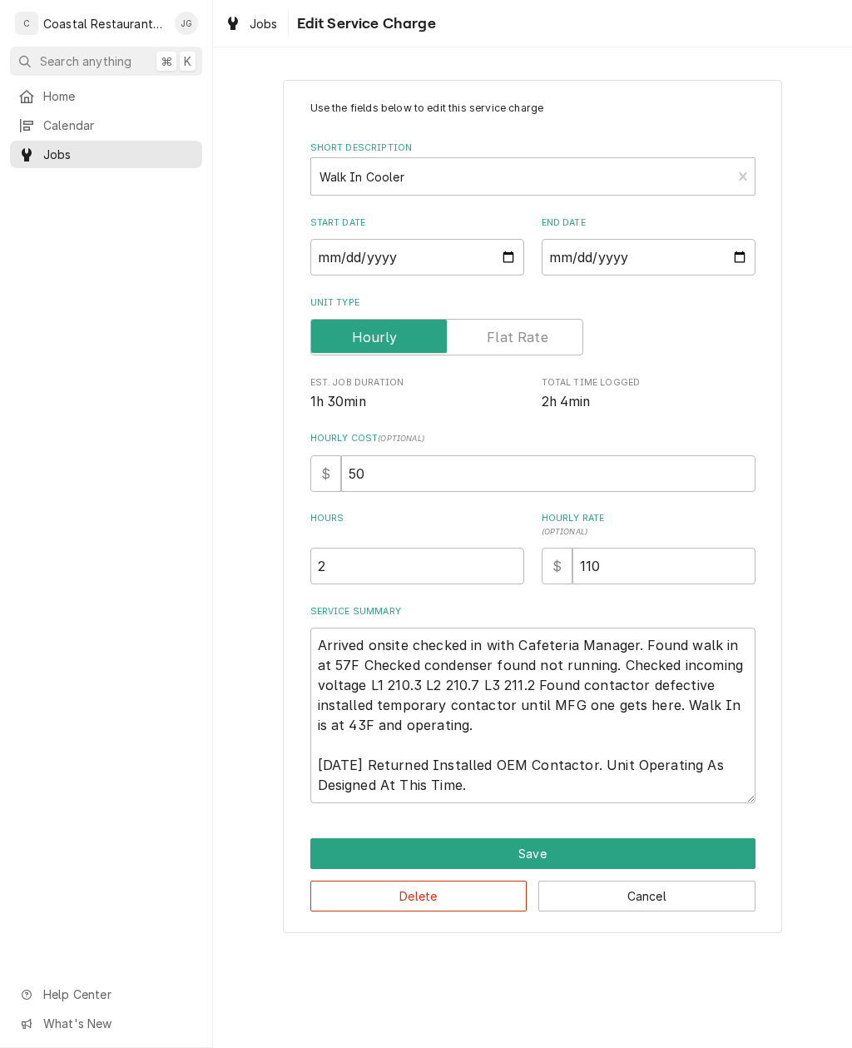
click at [792, 497] on div "Use the fields below to edit this service charge Short Description Walk In Cool…" at bounding box center [532, 506] width 639 height 882
click at [562, 842] on button "Save" at bounding box center [532, 853] width 445 height 31
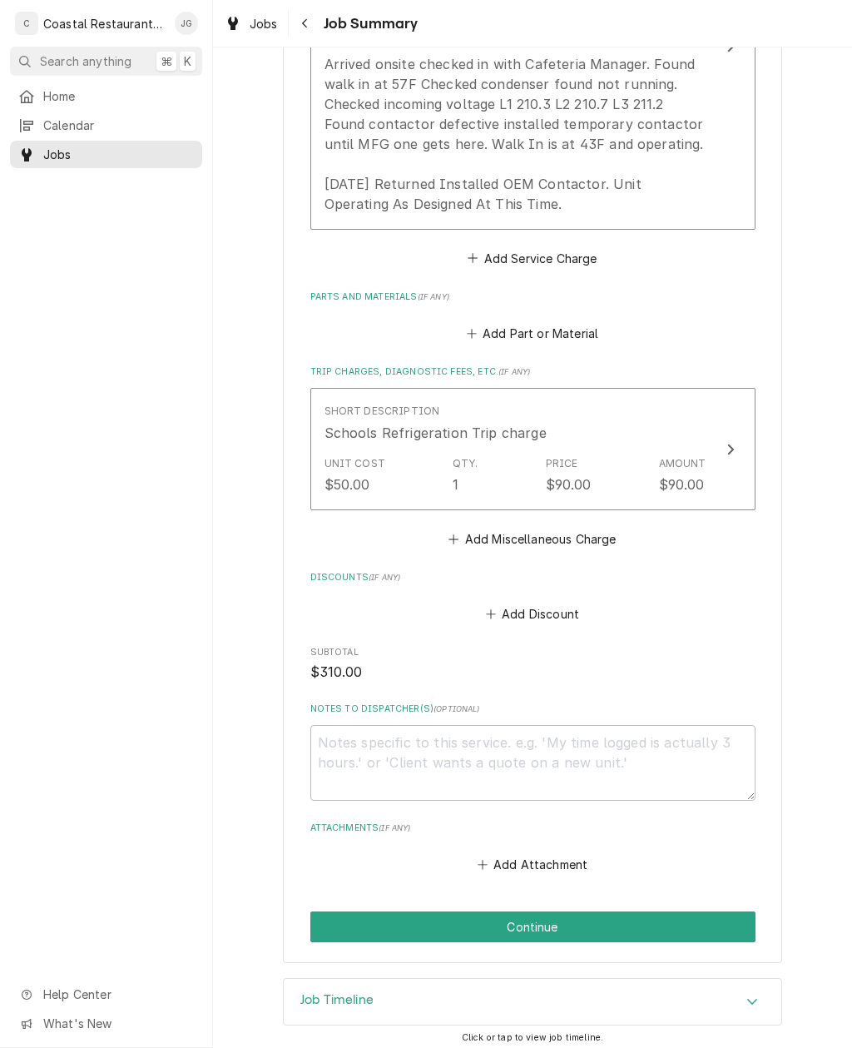
scroll to position [611, 0]
click at [611, 914] on button "Continue" at bounding box center [532, 927] width 445 height 31
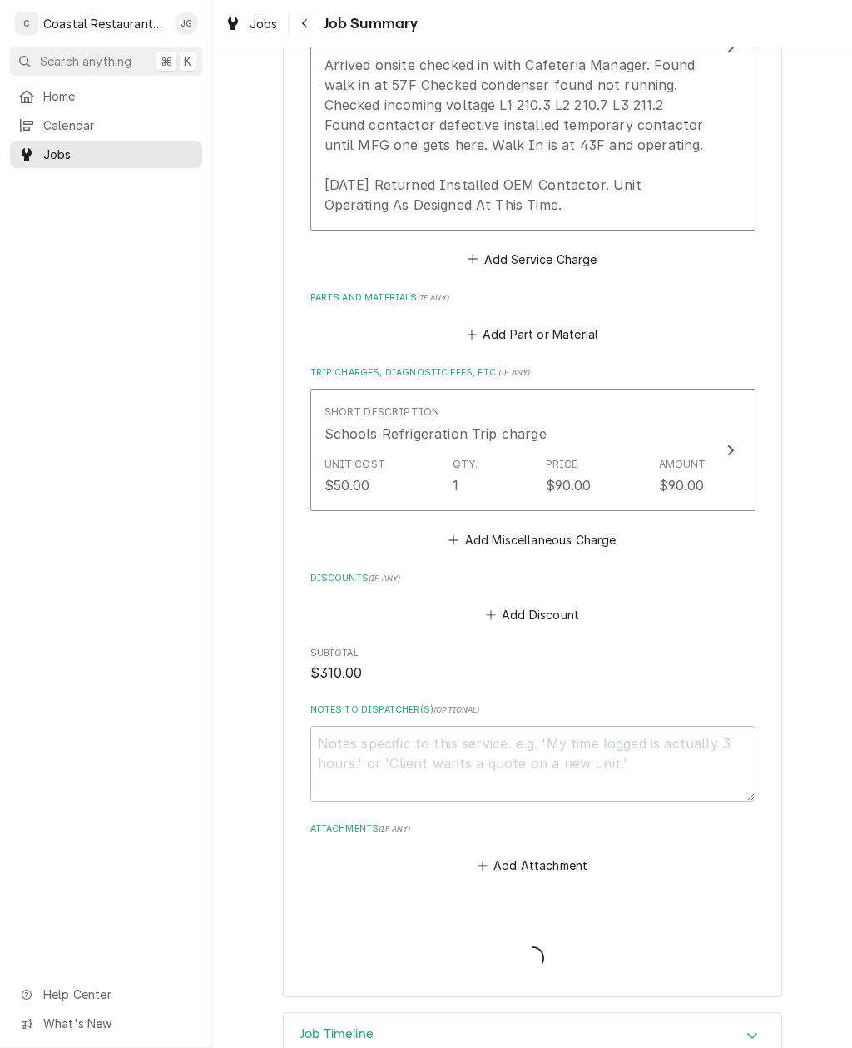
type textarea "x"
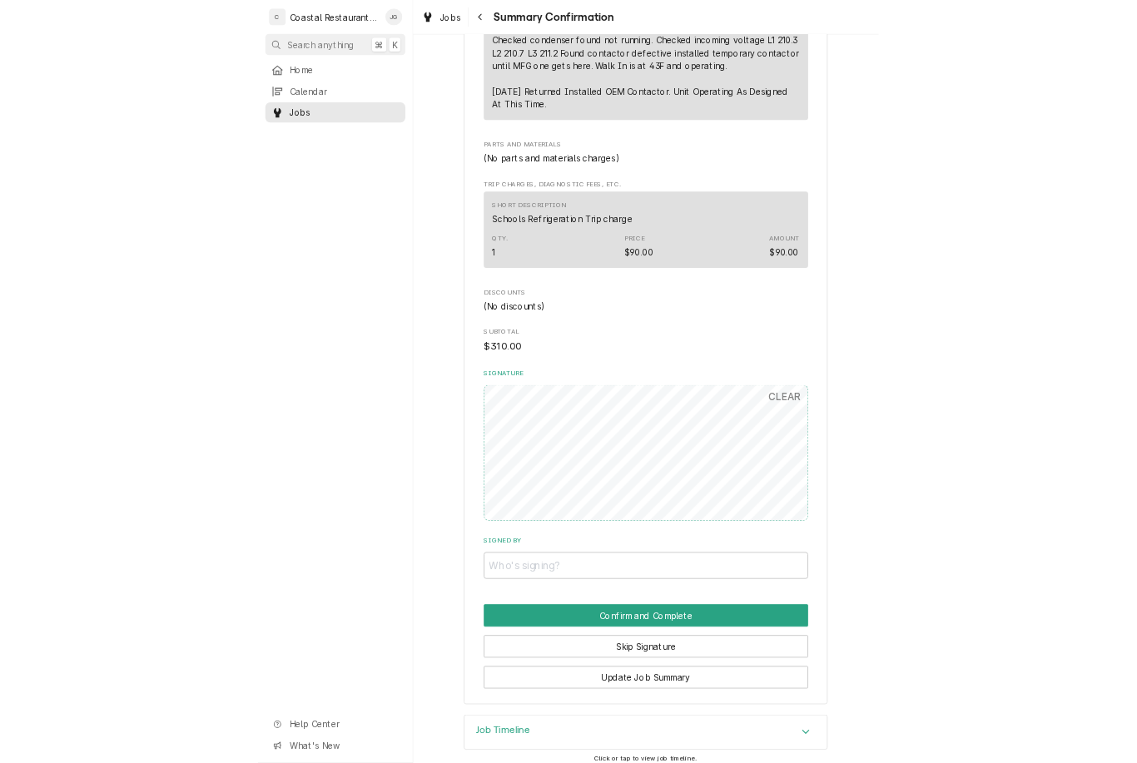
scroll to position [604, 0]
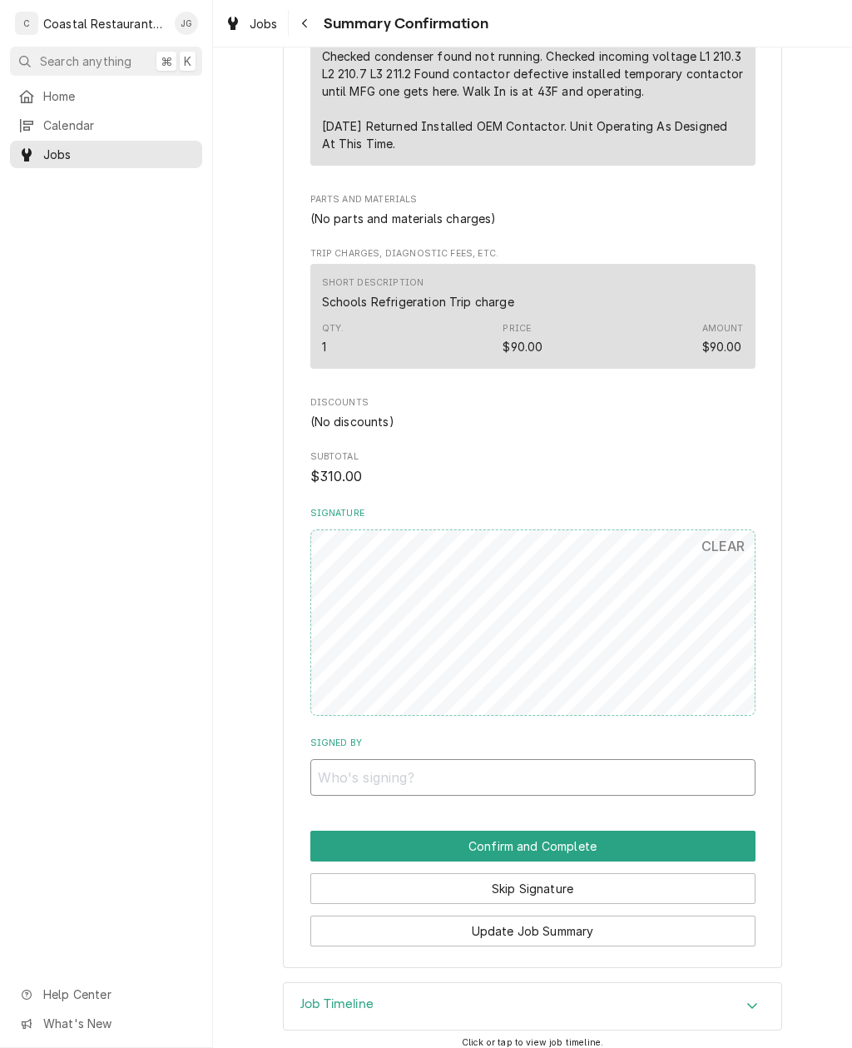
click at [622, 759] on input "Signed By" at bounding box center [532, 777] width 445 height 37
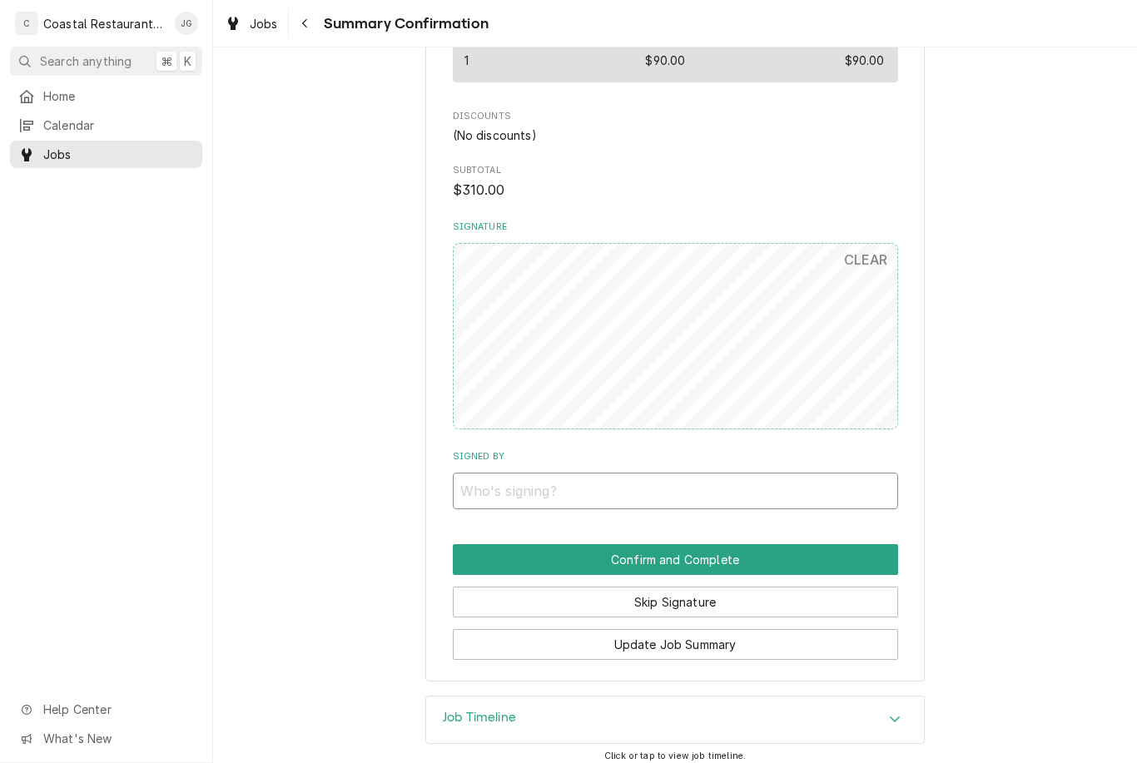
scroll to position [889, 0]
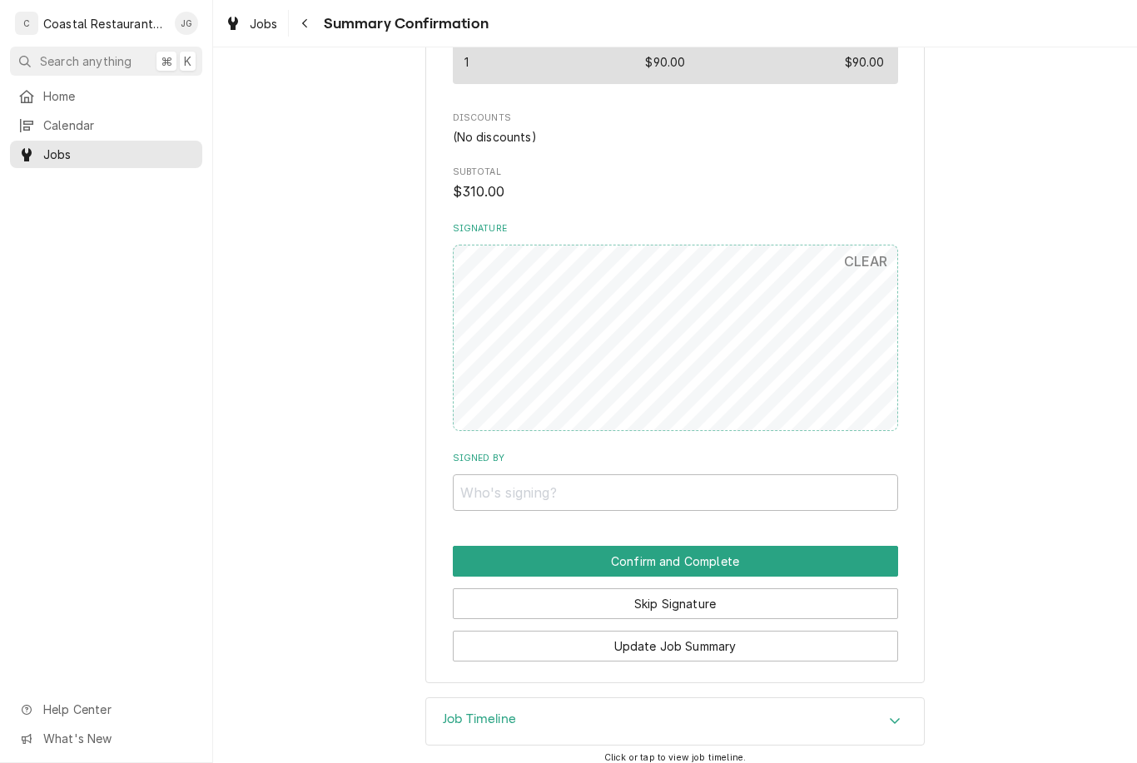
click at [673, 486] on input "Signed By" at bounding box center [675, 492] width 445 height 37
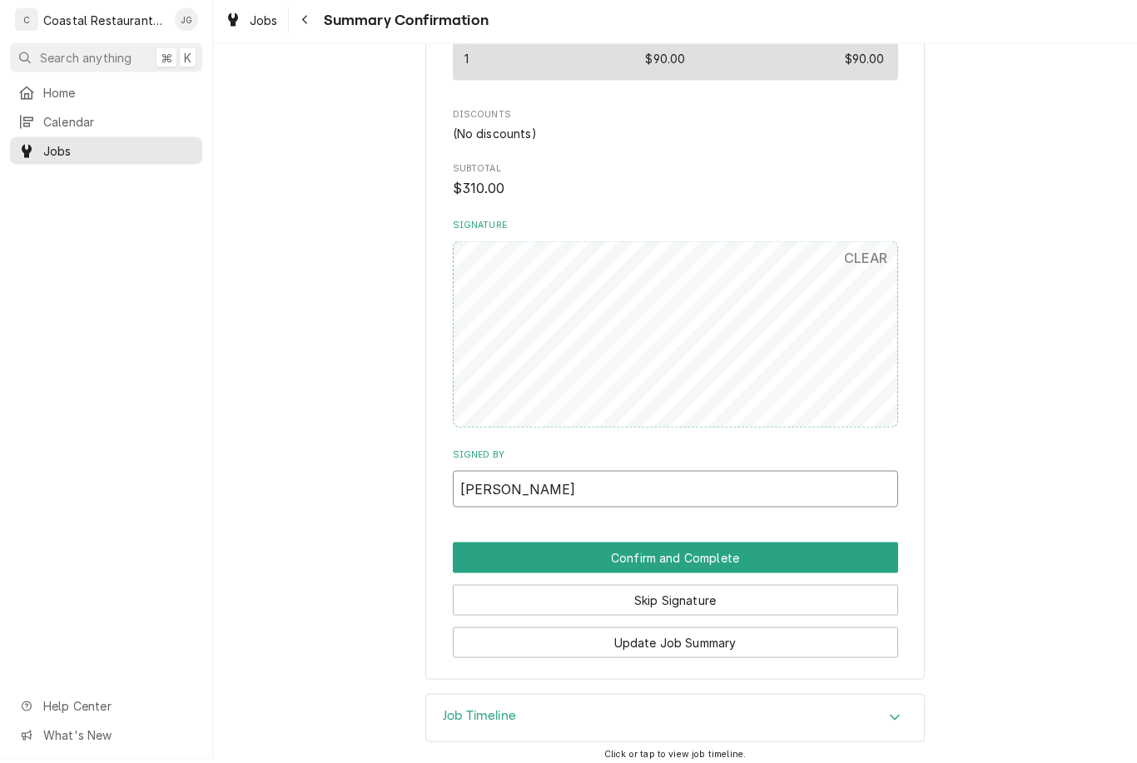
type input "Matt Silerman"
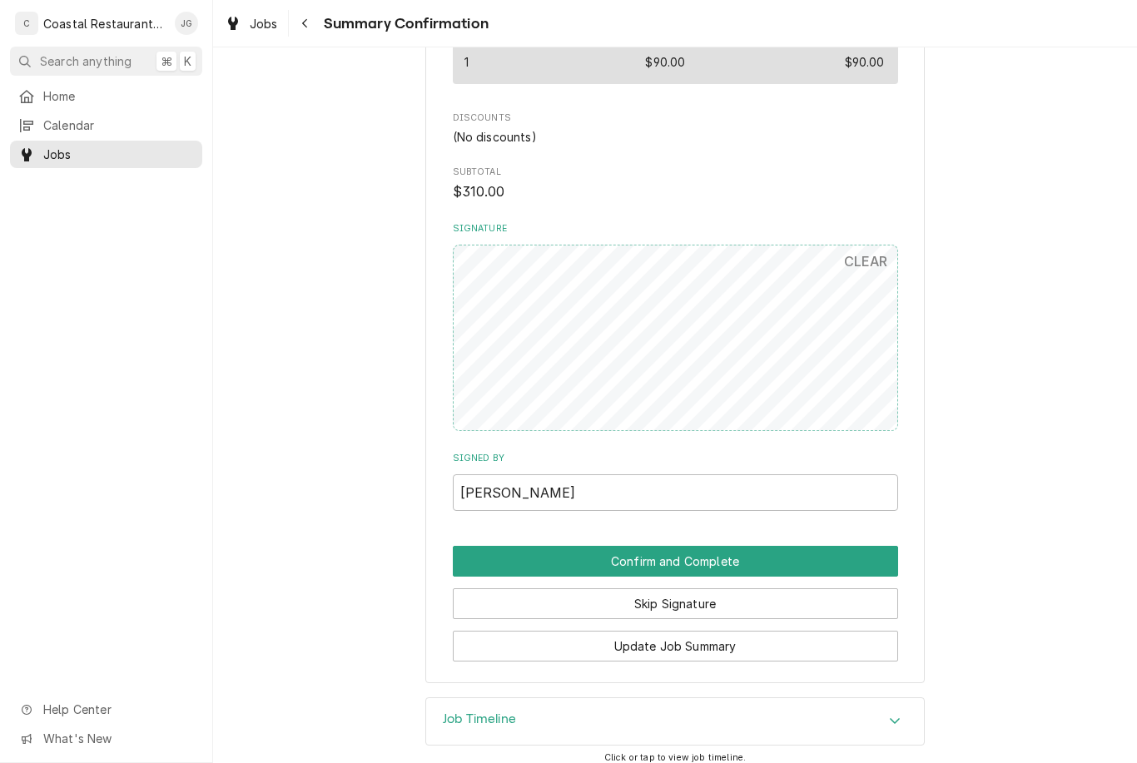
click at [804, 555] on button "Confirm and Complete" at bounding box center [675, 561] width 445 height 31
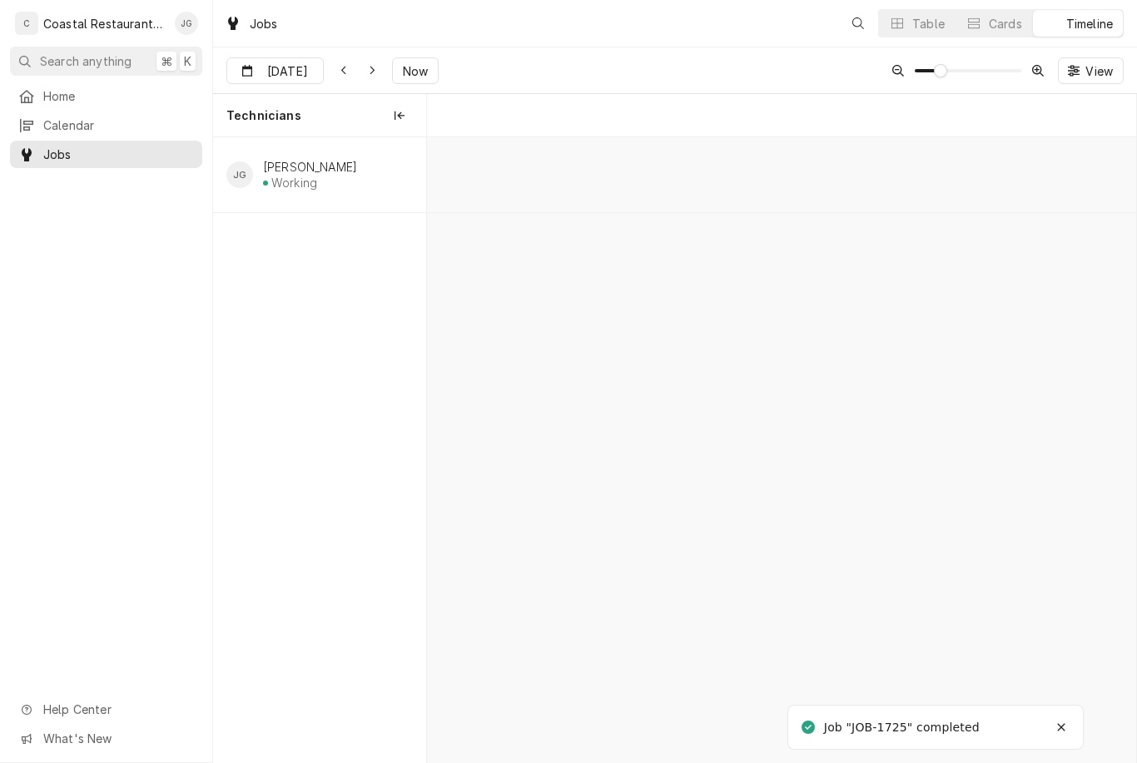
scroll to position [0, 14055]
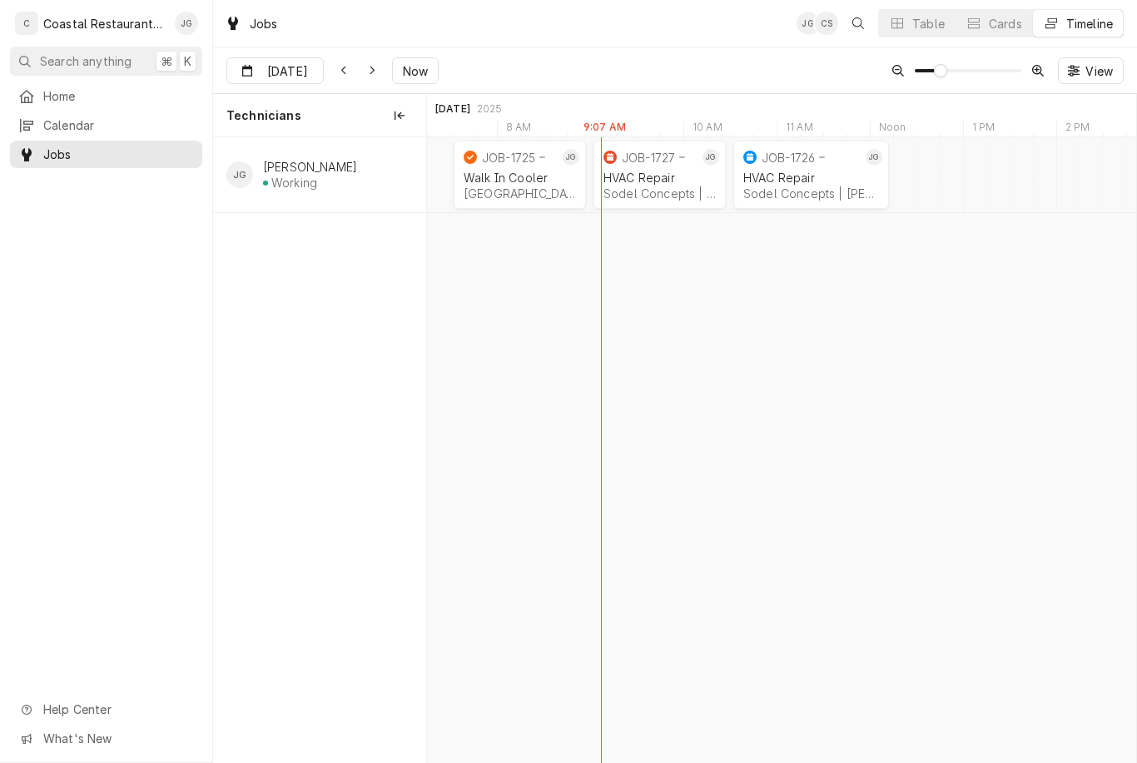
click at [658, 194] on div "Sodel Concepts | [PERSON_NAME][GEOGRAPHIC_DATA], 19930" at bounding box center [660, 193] width 112 height 14
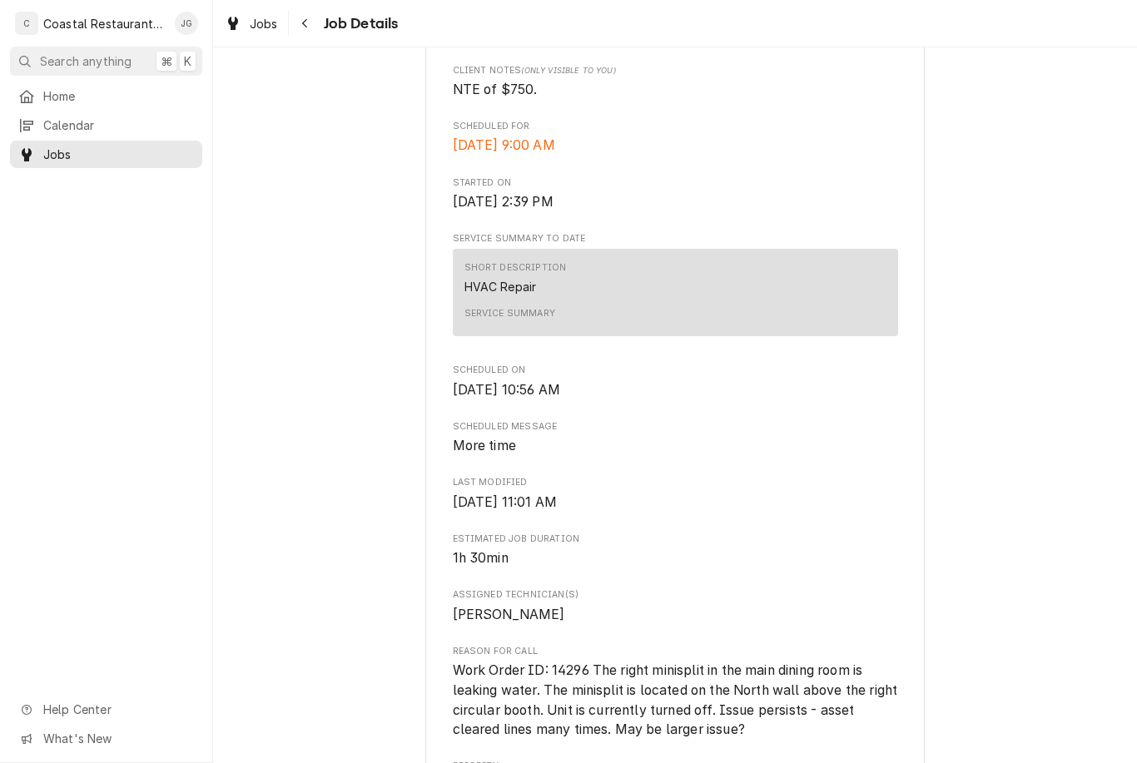
scroll to position [465, 0]
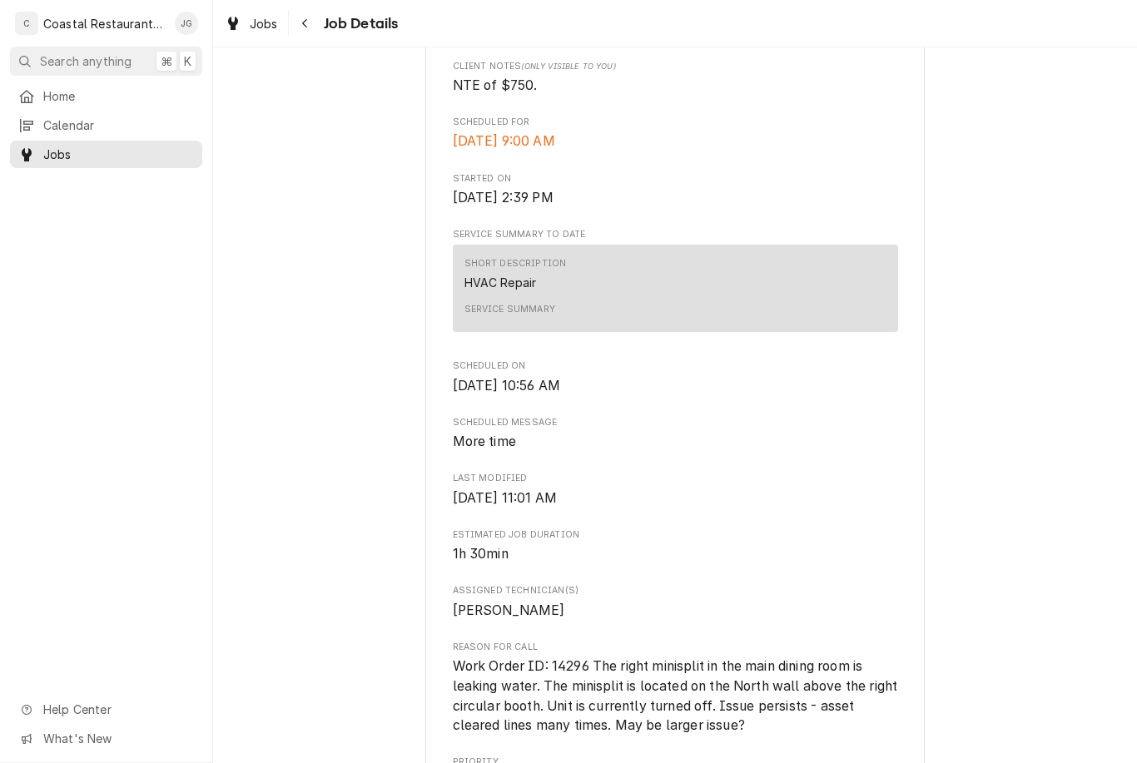
click at [101, 101] on span "Home" at bounding box center [118, 95] width 151 height 17
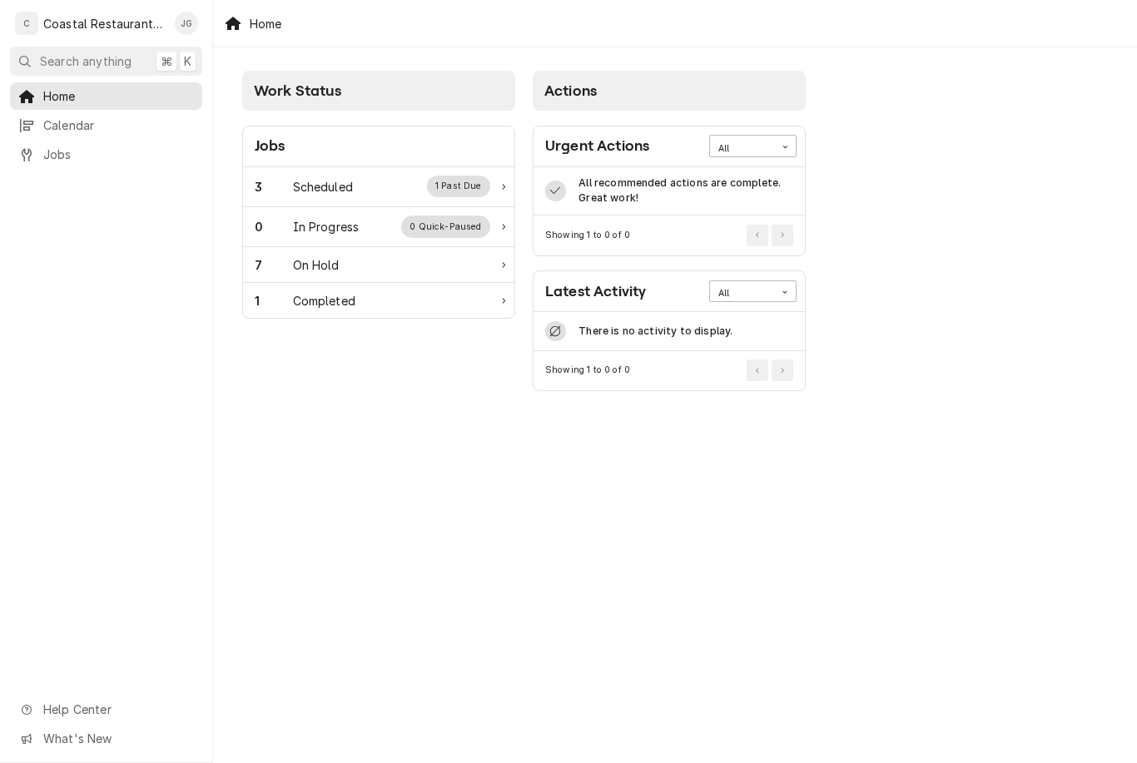
click at [343, 184] on div "Scheduled" at bounding box center [323, 186] width 60 height 17
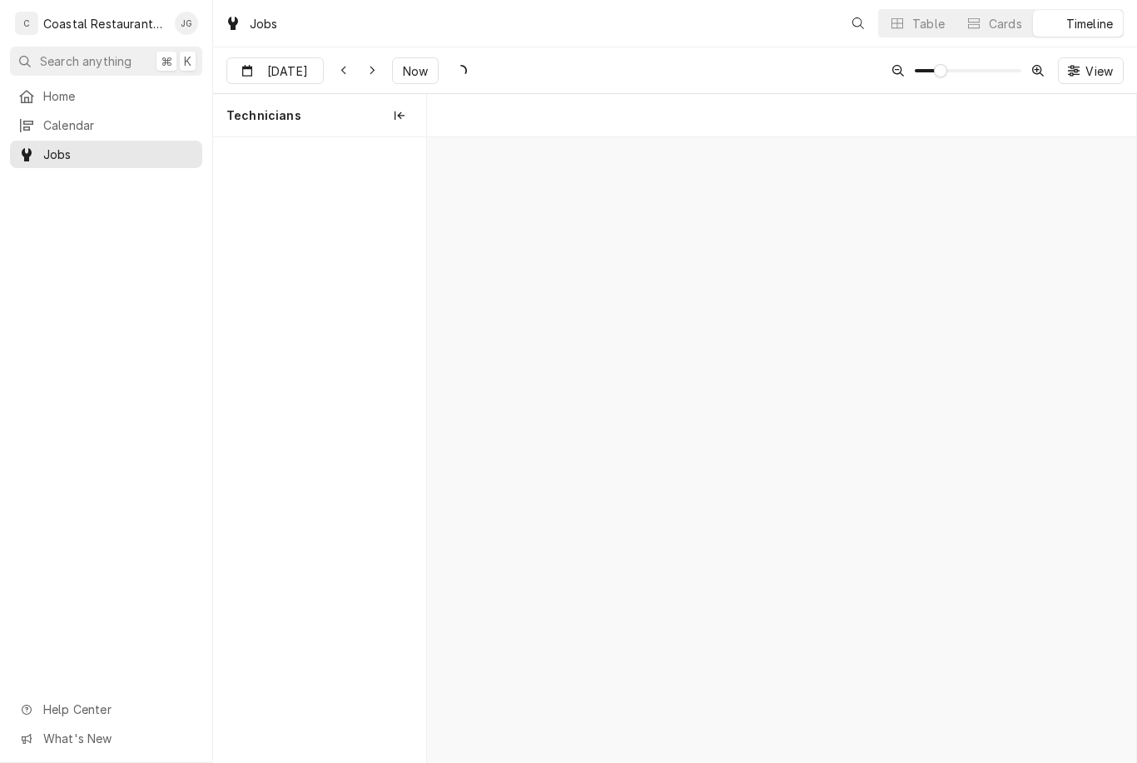
scroll to position [0, 14055]
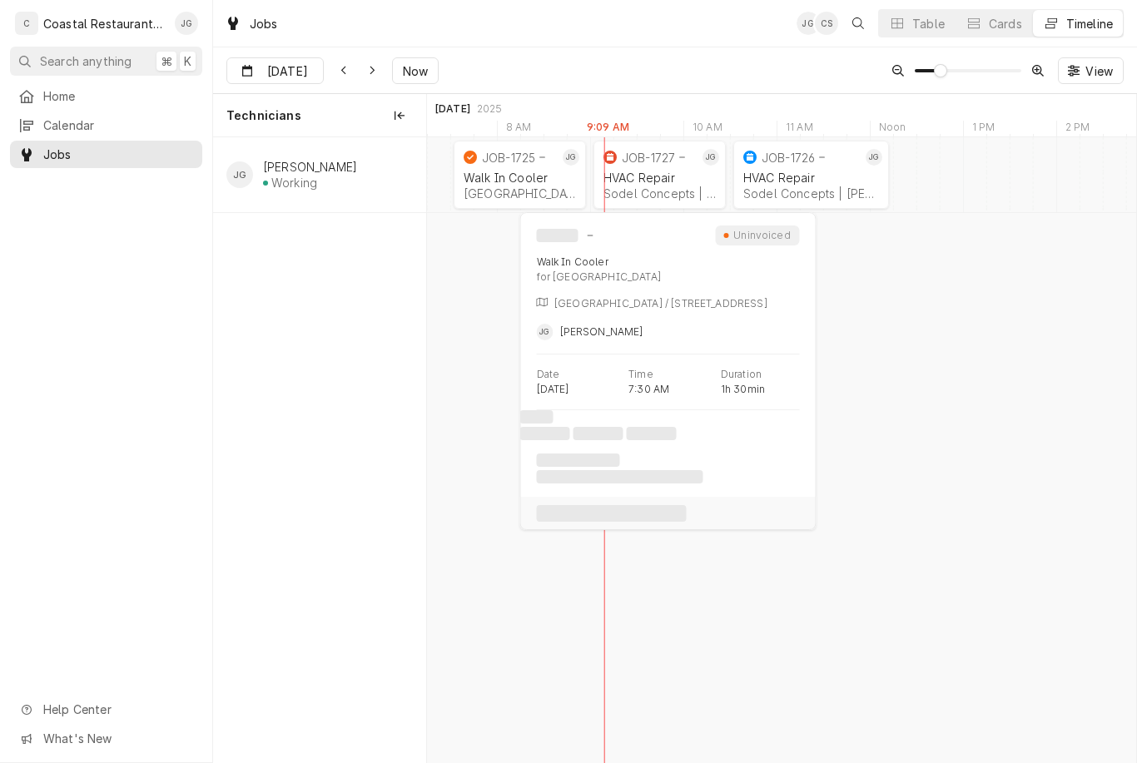
click at [532, 179] on div "Walk In Cooler" at bounding box center [520, 178] width 112 height 14
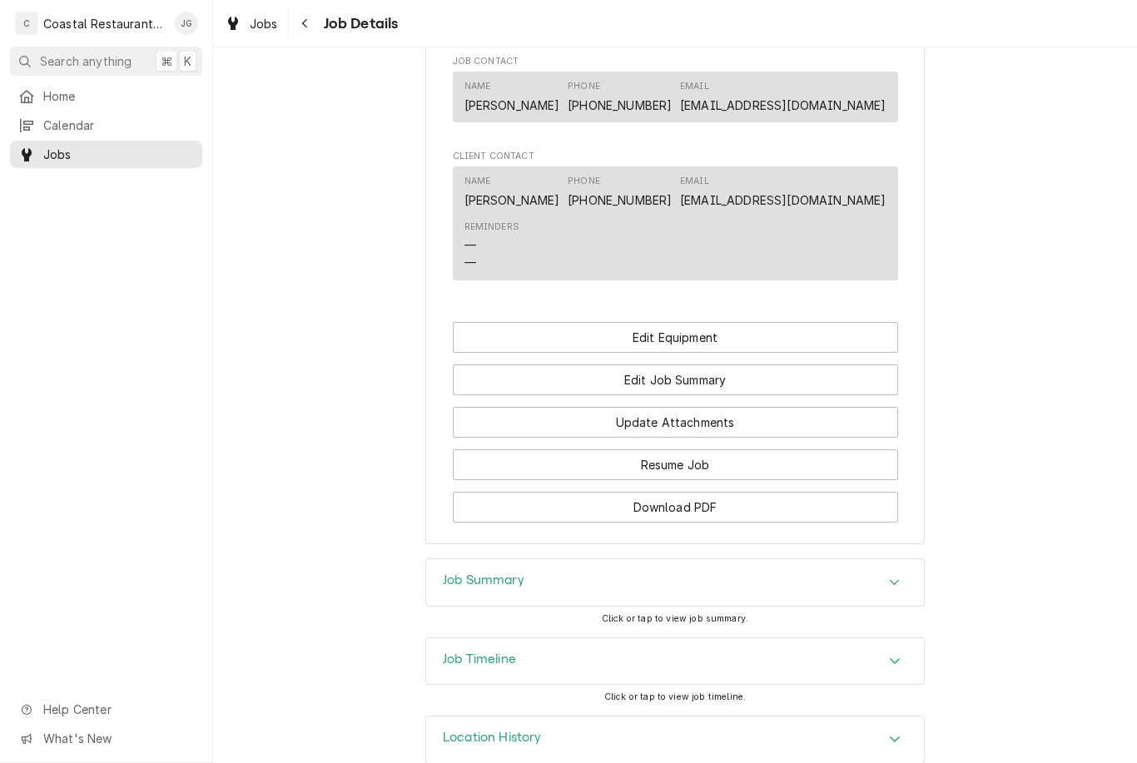
scroll to position [1134, 0]
click at [744, 367] on button "Edit Job Summary" at bounding box center [675, 380] width 445 height 31
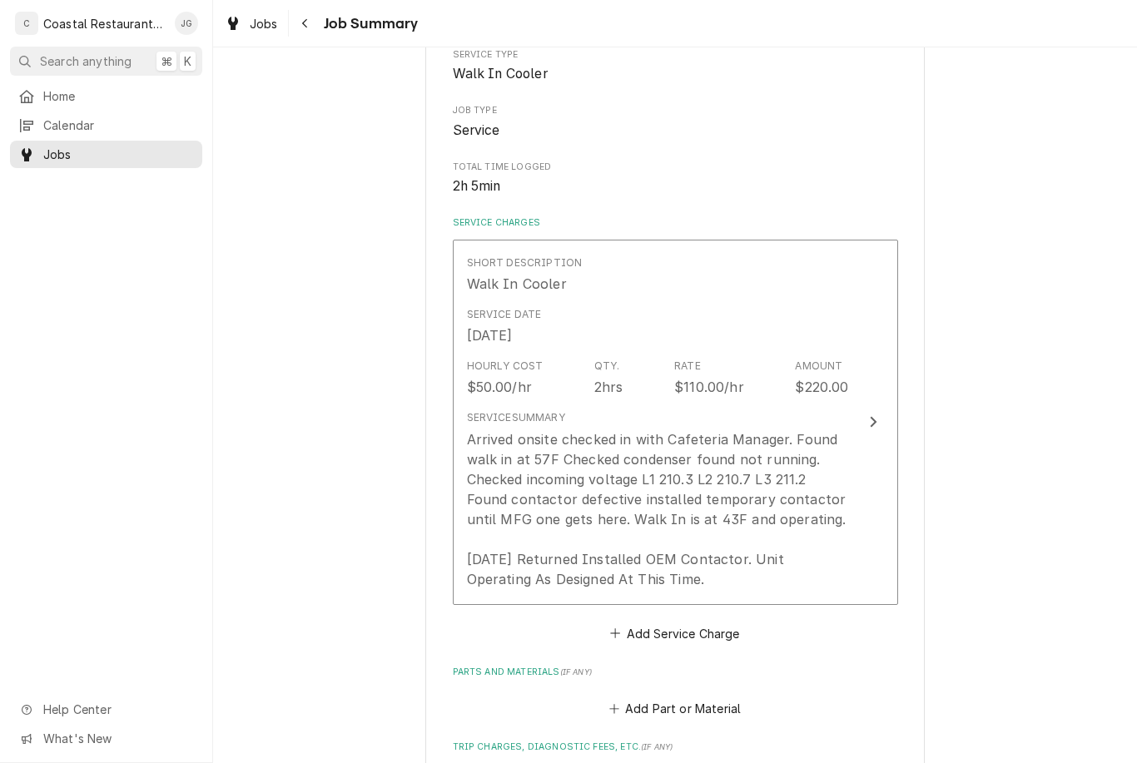
click at [780, 473] on div "Arrived onsite checked in with Cafeteria Manager. Found walk in at 57F Checked …" at bounding box center [658, 510] width 382 height 160
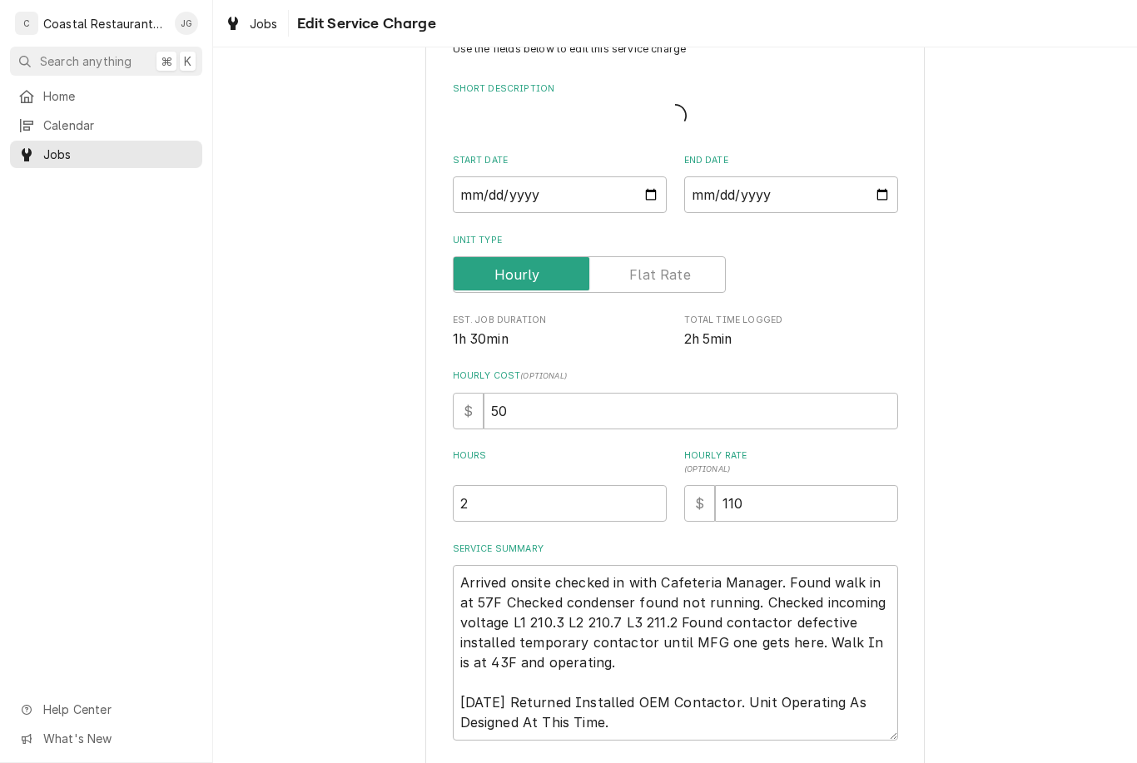
type textarea "x"
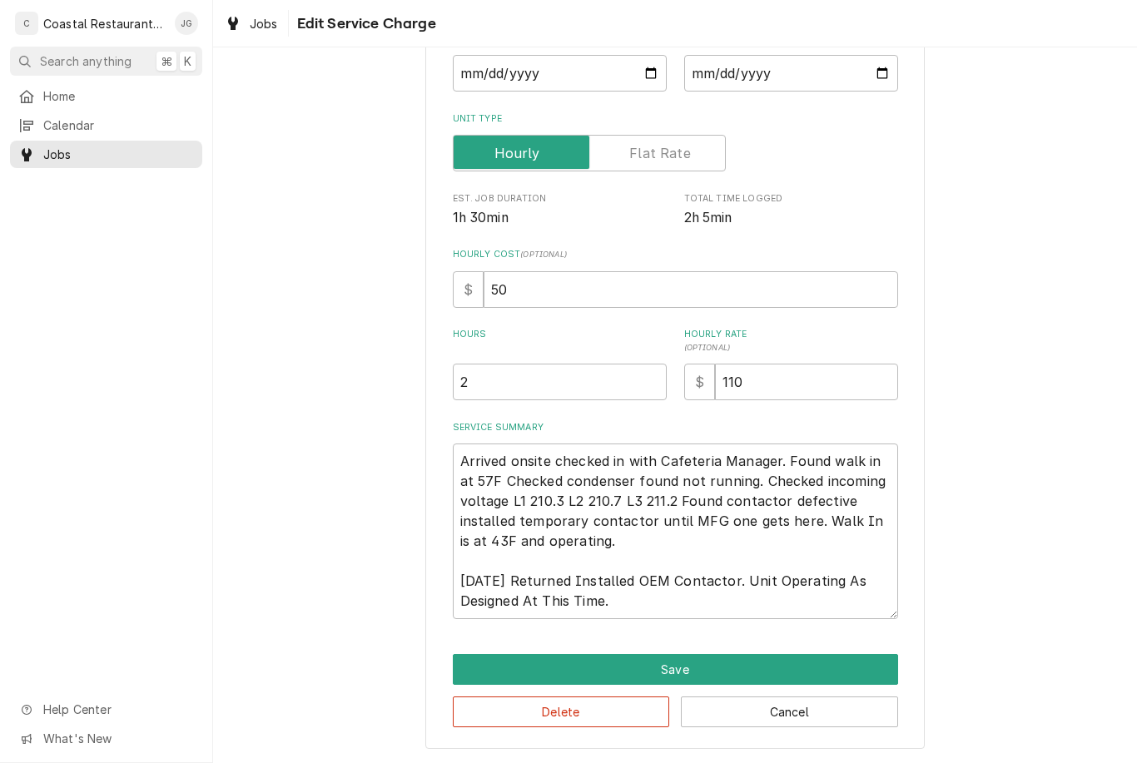
scroll to position [183, 0]
click at [644, 607] on textarea "Arrived onsite checked in with Cafeteria Manager. Found walk in at 57F Checked …" at bounding box center [675, 533] width 445 height 176
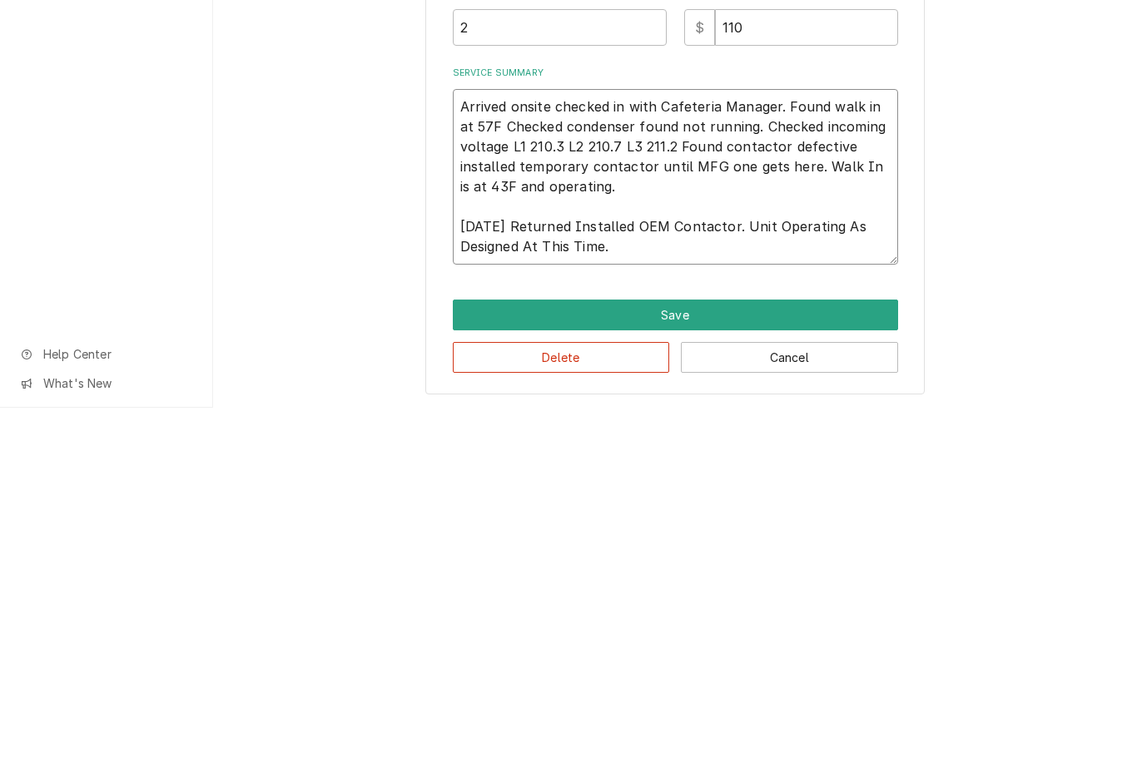
type textarea "Arrived onsite checked in with Cafeteria Manager. Found walk in at 57F Checked …"
type textarea "x"
type textarea "Arrived onsite checked in with Cafeteria Manager. Found walk in at 57F Checked …"
type textarea "x"
type textarea "Arrived onsite checked in with Cafeteria Manager. Found walk in at 57F Checked …"
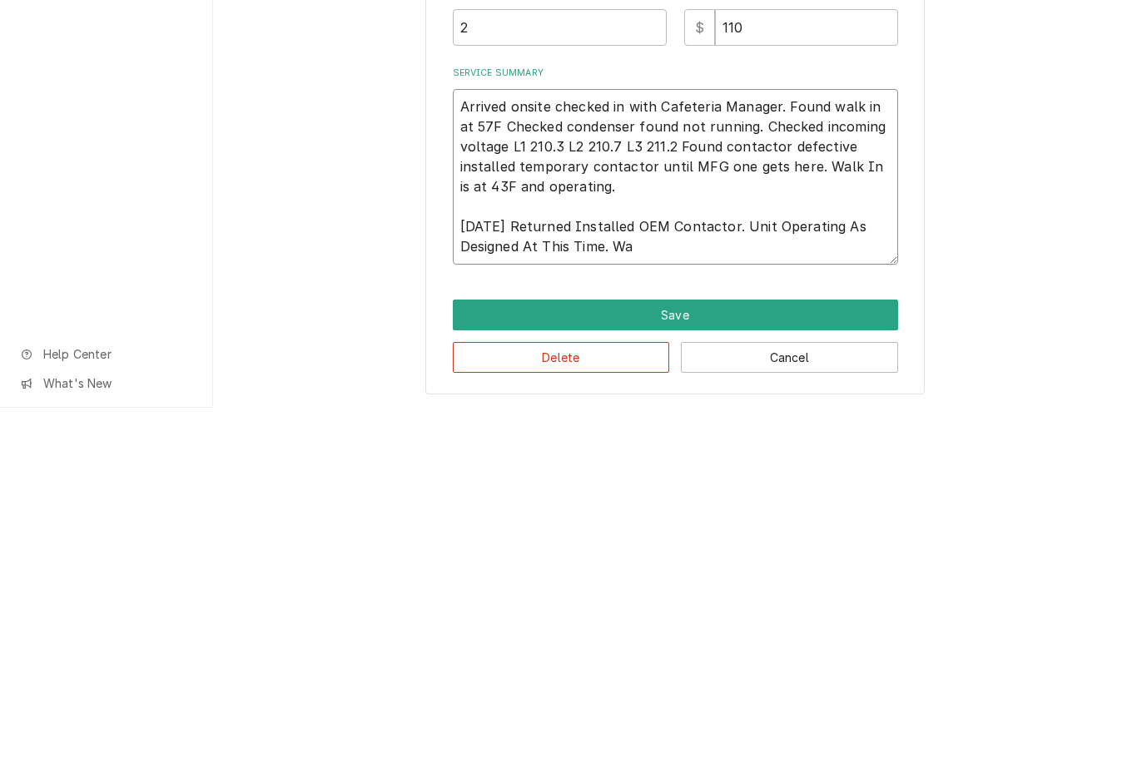
type textarea "x"
type textarea "Arrived onsite checked in with Cafeteria Manager. Found walk in at 57F Checked …"
type textarea "x"
type textarea "Arrived onsite checked in with Cafeteria Manager. Found walk in at 57F Checked …"
type textarea "x"
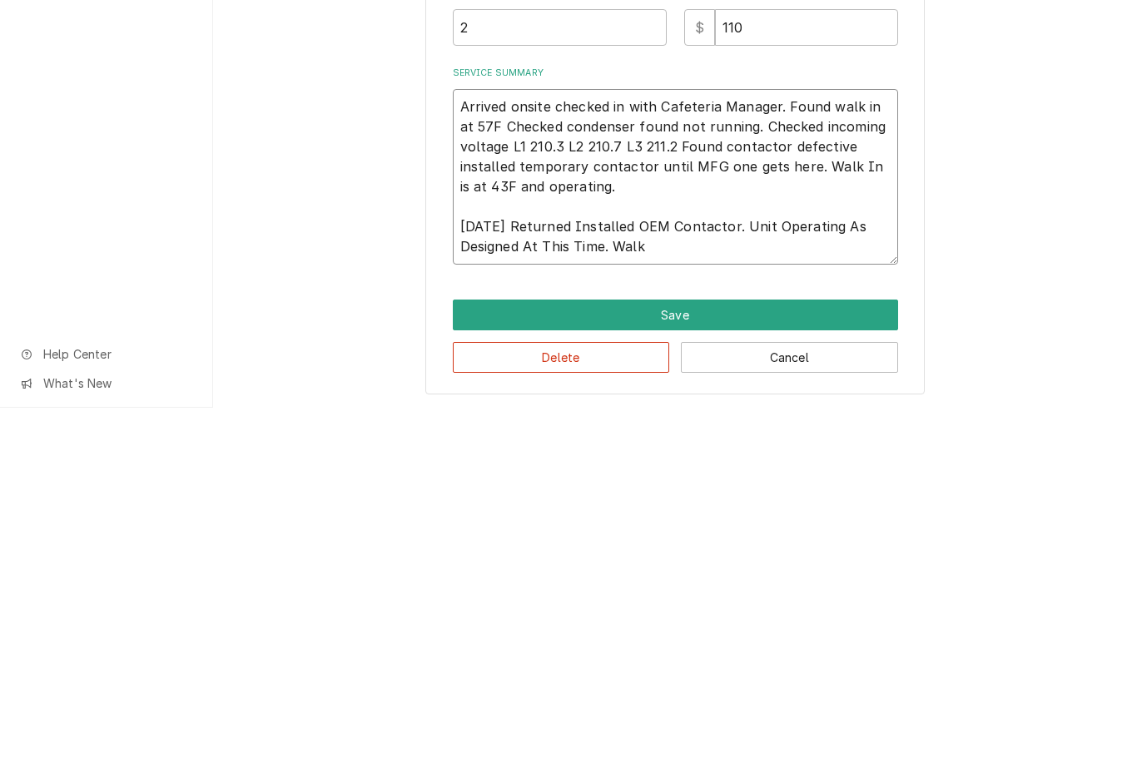
type textarea "Arrived onsite checked in with Cafeteria Manager. Found walk in at 57F Checked …"
type textarea "x"
type textarea "Arrived onsite checked in with Cafeteria Manager. Found walk in at 57F Checked …"
type textarea "x"
type textarea "Arrived onsite checked in with Cafeteria Manager. Found walk in at 57F Checked …"
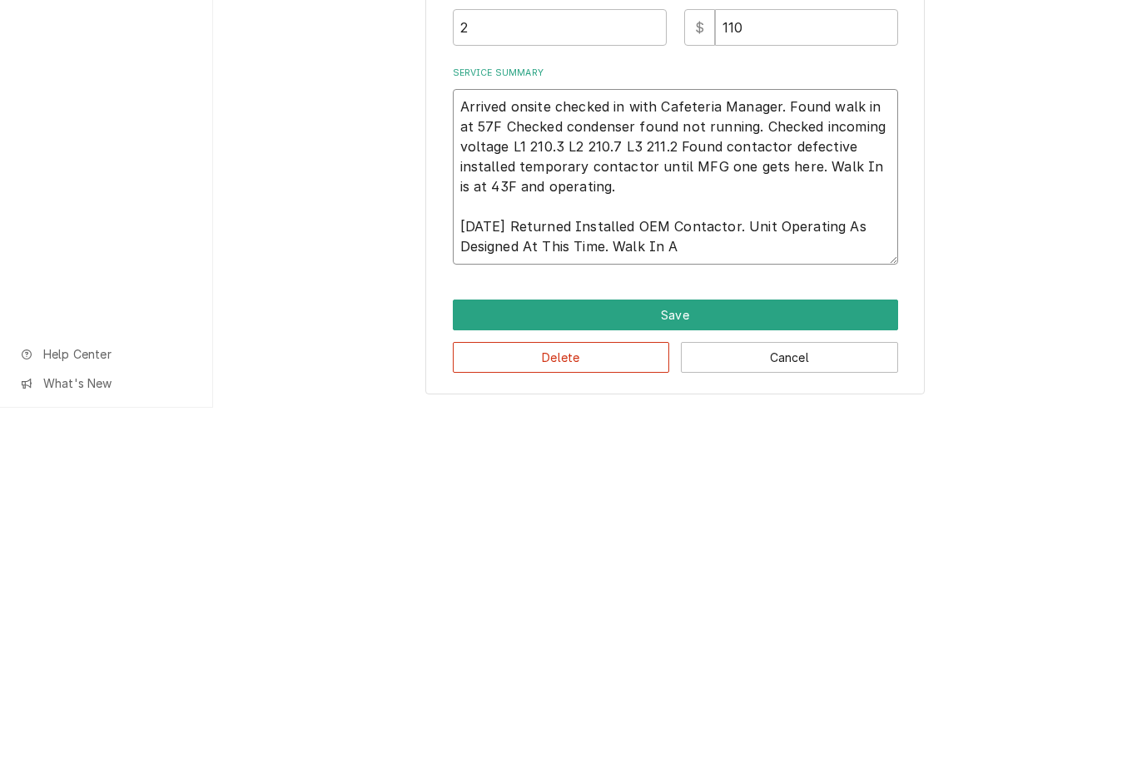
type textarea "x"
type textarea "Arrived onsite checked in with Cafeteria Manager. Found walk in at 57F Checked …"
type textarea "x"
type textarea "Arrived onsite checked in with Cafeteria Manager. Found walk in at 57F Checked …"
type textarea "x"
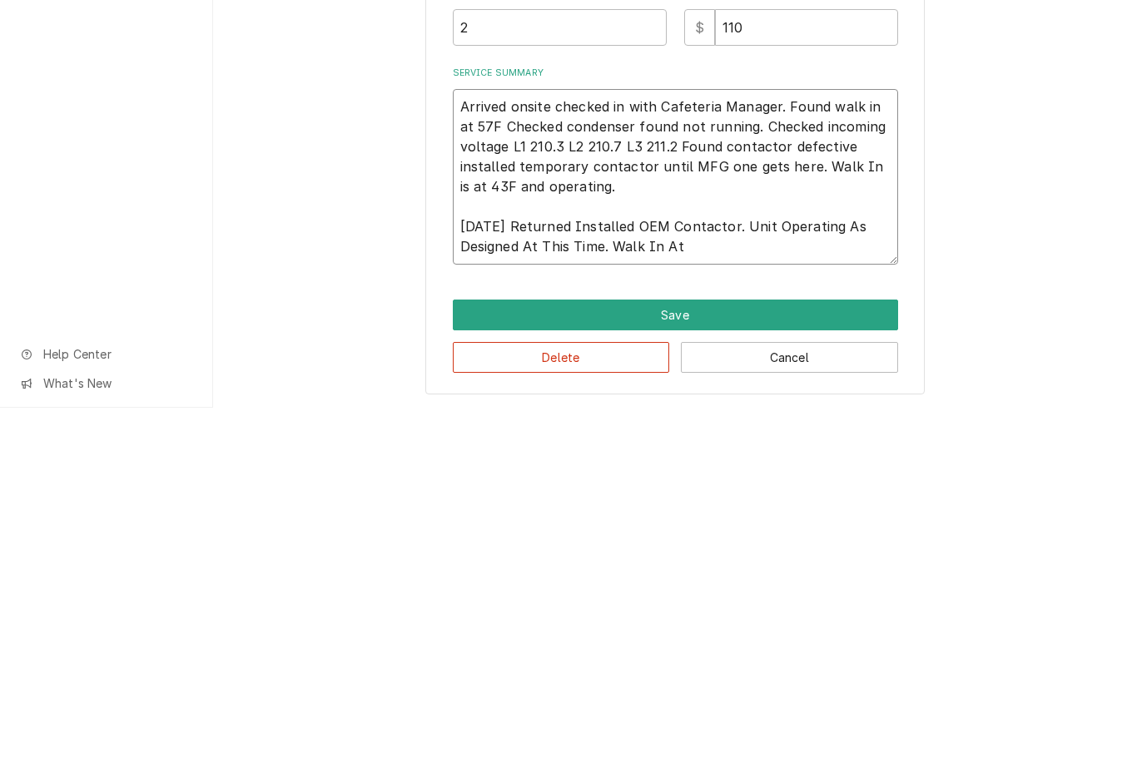
type textarea "Arrived onsite checked in with Cafeteria Manager. Found walk in at 57F Checked …"
type textarea "x"
type textarea "Arrived onsite checked in with Cafeteria Manager. Found walk in at 57F Checked …"
type textarea "x"
type textarea "Arrived onsite checked in with Cafeteria Manager. Found walk in at 57F Checked …"
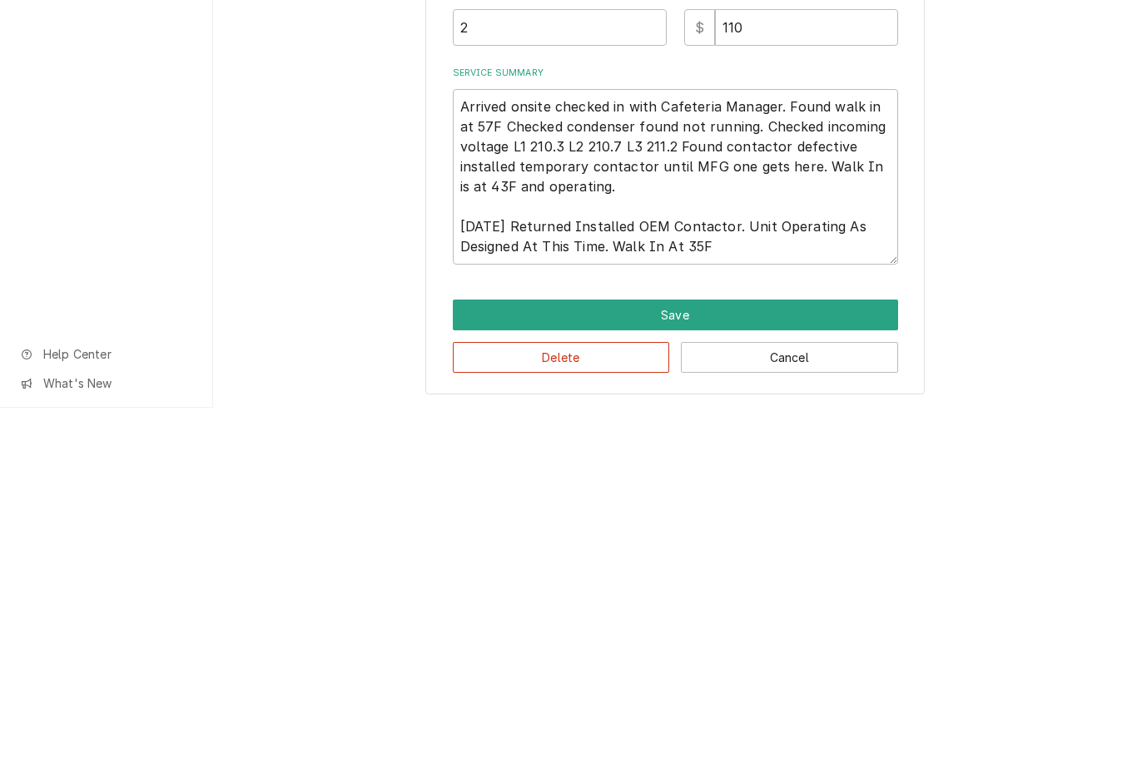
click at [733, 655] on button "Save" at bounding box center [675, 670] width 445 height 31
type textarea "x"
